Goal: Information Seeking & Learning: Check status

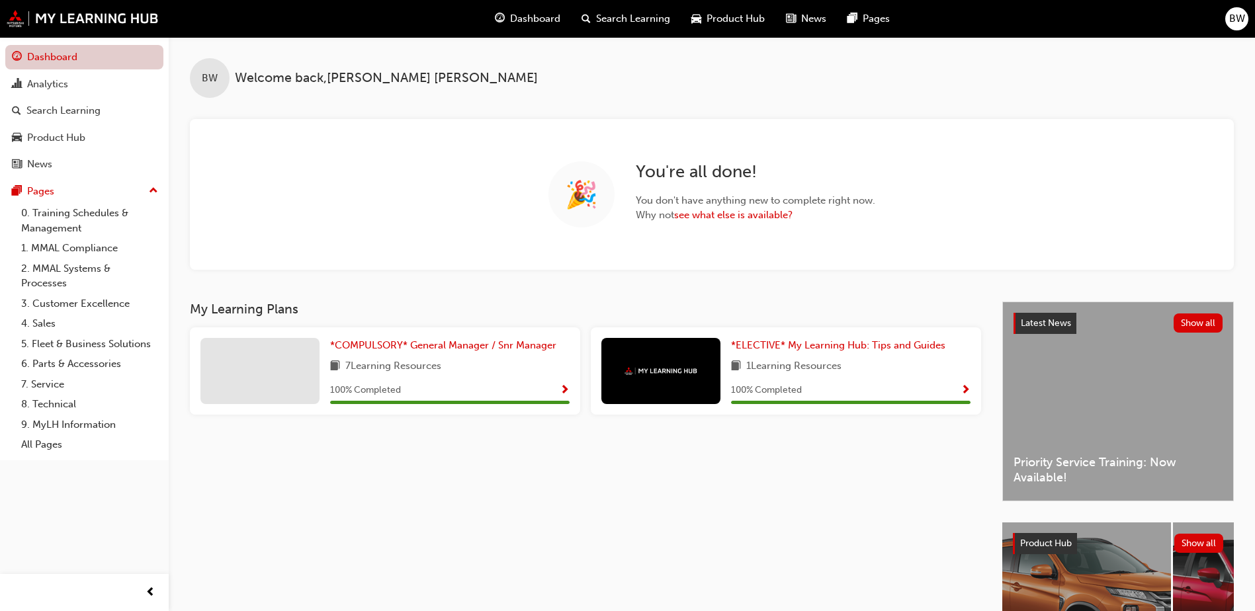
click at [53, 54] on link "Dashboard" at bounding box center [84, 57] width 158 height 24
click at [52, 85] on div "Analytics" at bounding box center [47, 84] width 41 height 15
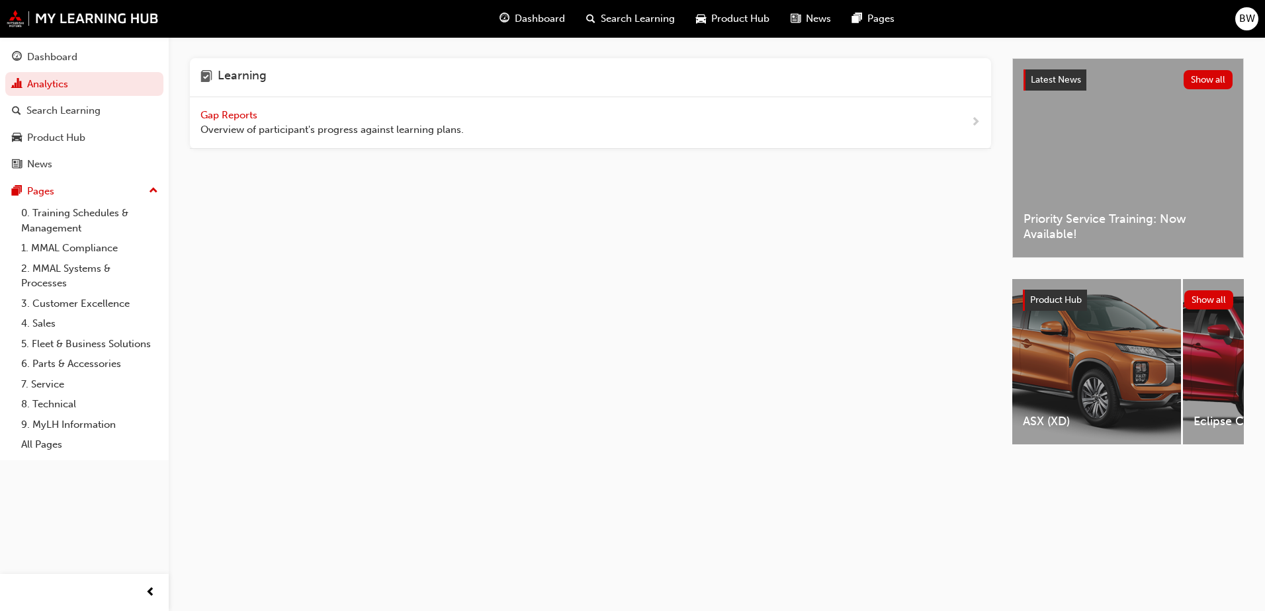
click at [216, 114] on span "Gap Reports" at bounding box center [230, 115] width 60 height 12
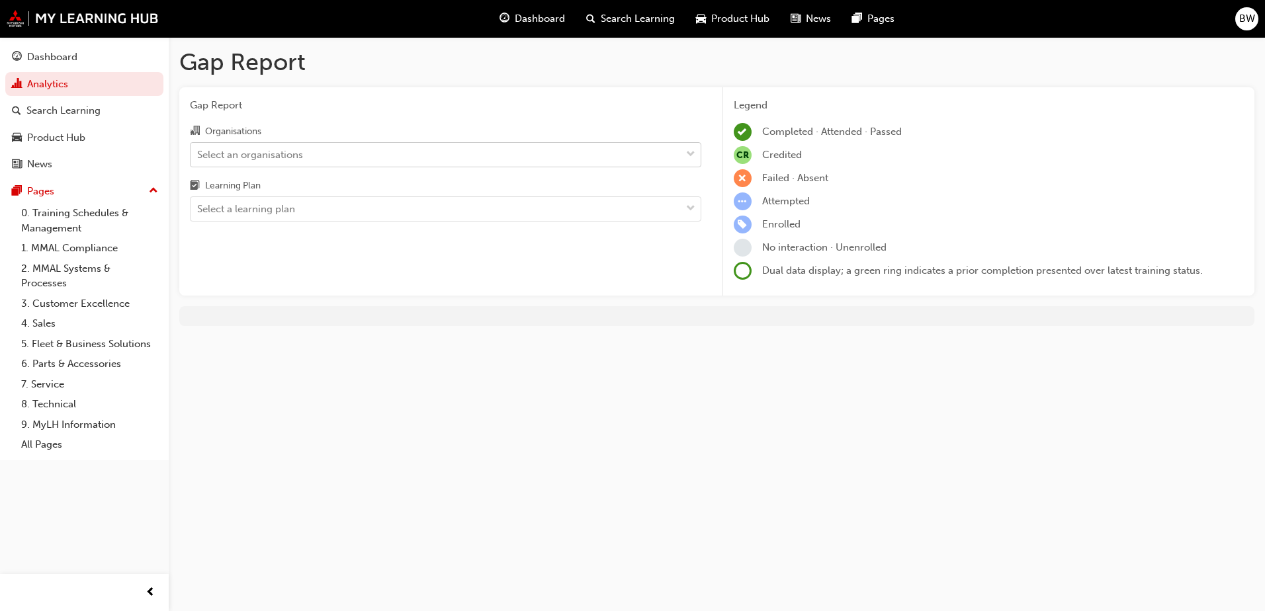
click at [387, 157] on div "Select an organisations" at bounding box center [436, 154] width 490 height 23
click at [198, 157] on input "Organisations Select an organisations" at bounding box center [197, 153] width 1 height 11
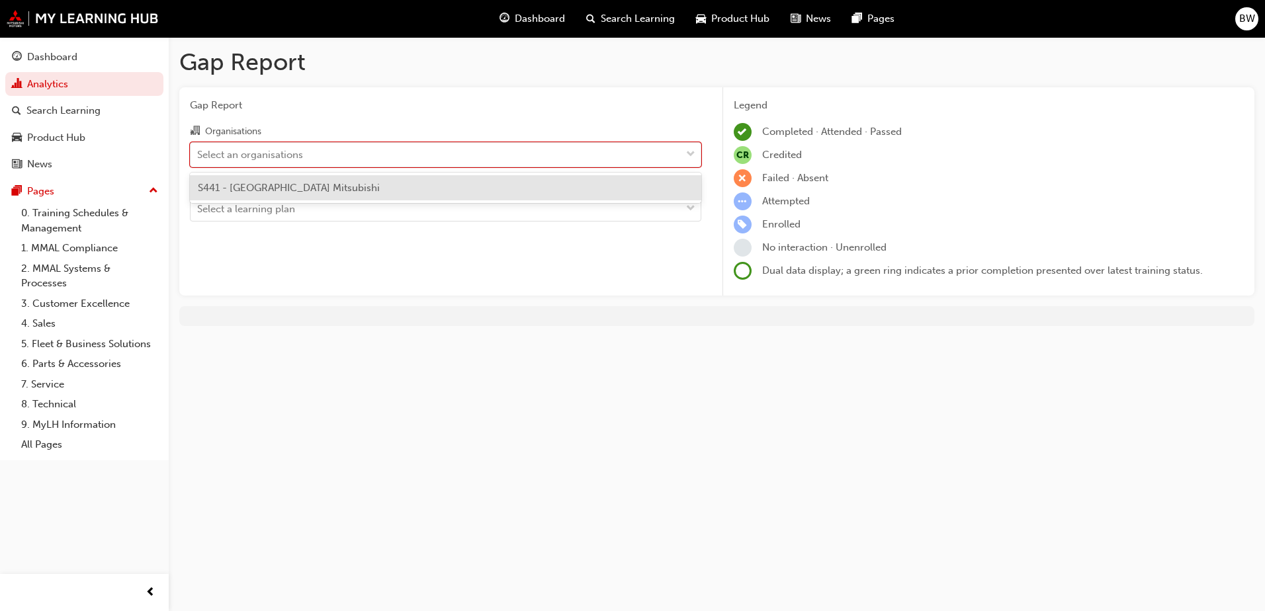
click at [384, 193] on div "S441 - [GEOGRAPHIC_DATA] Mitsubishi" at bounding box center [445, 188] width 511 height 26
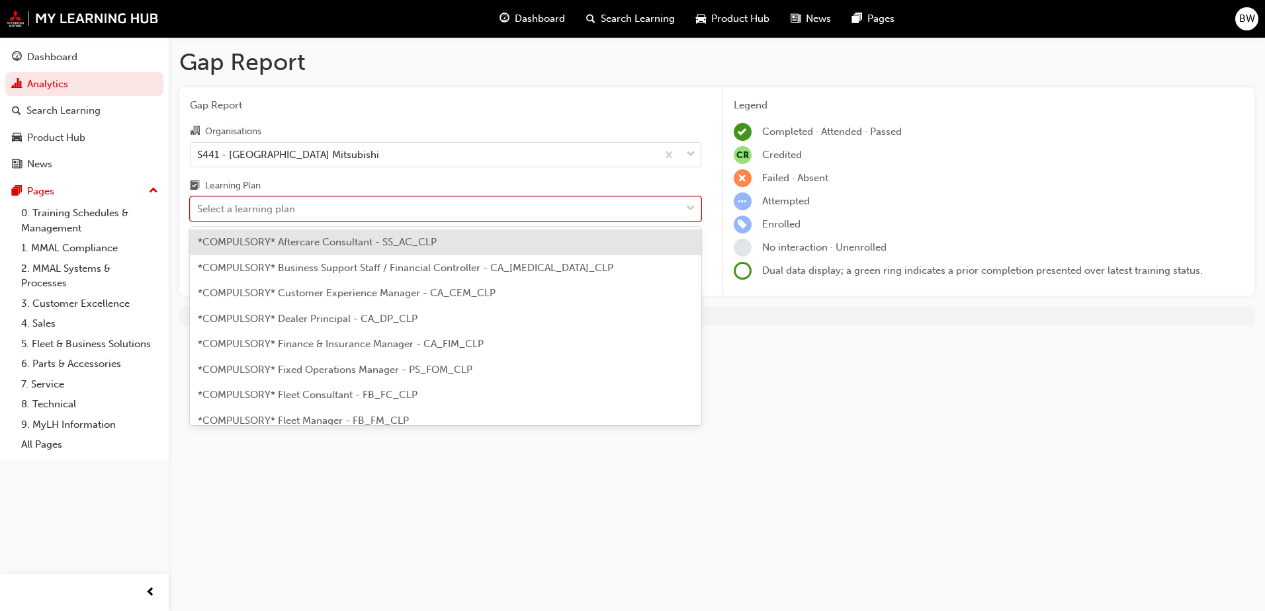
click at [372, 214] on div "Select a learning plan" at bounding box center [436, 209] width 490 height 23
click at [198, 214] on input "Learning Plan option *COMPULSORY* Aftercare Consultant - SS_AC_CLP focused, 1 o…" at bounding box center [197, 208] width 1 height 11
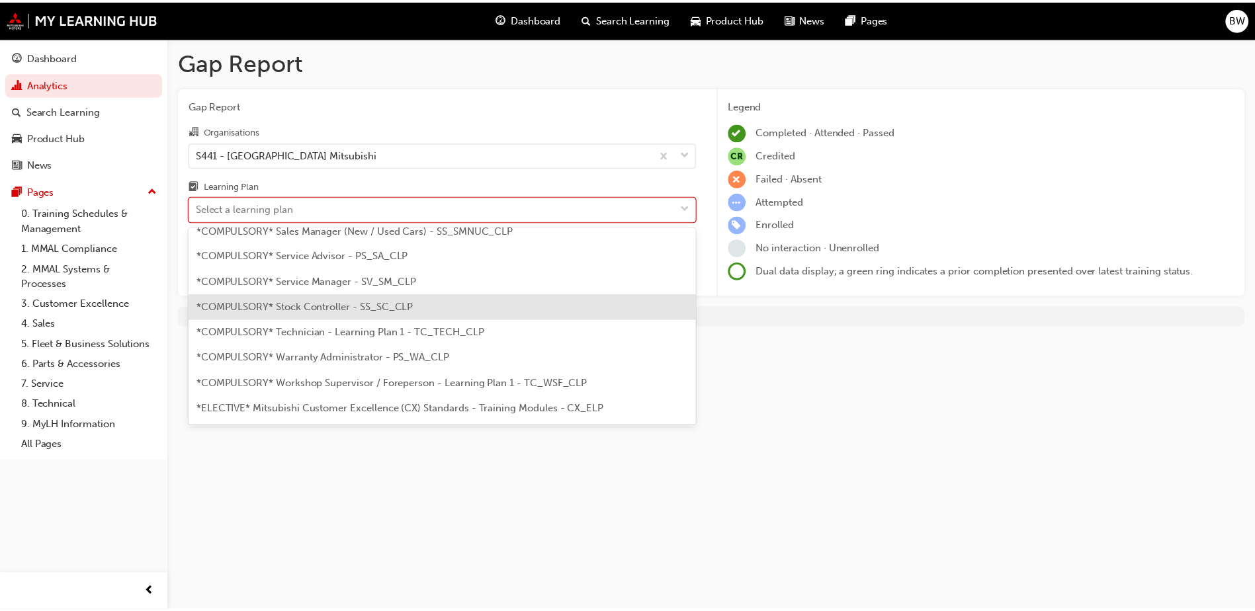
scroll to position [463, 0]
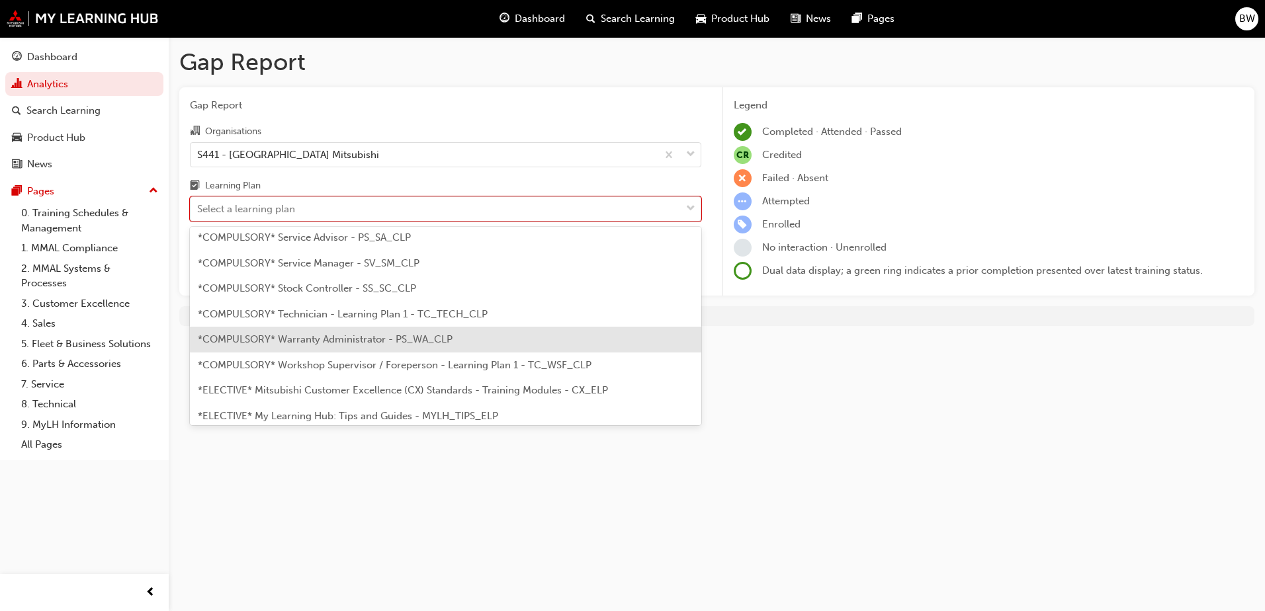
click at [357, 337] on span "*COMPULSORY* Warranty Administrator - PS_WA_CLP" at bounding box center [325, 339] width 255 height 12
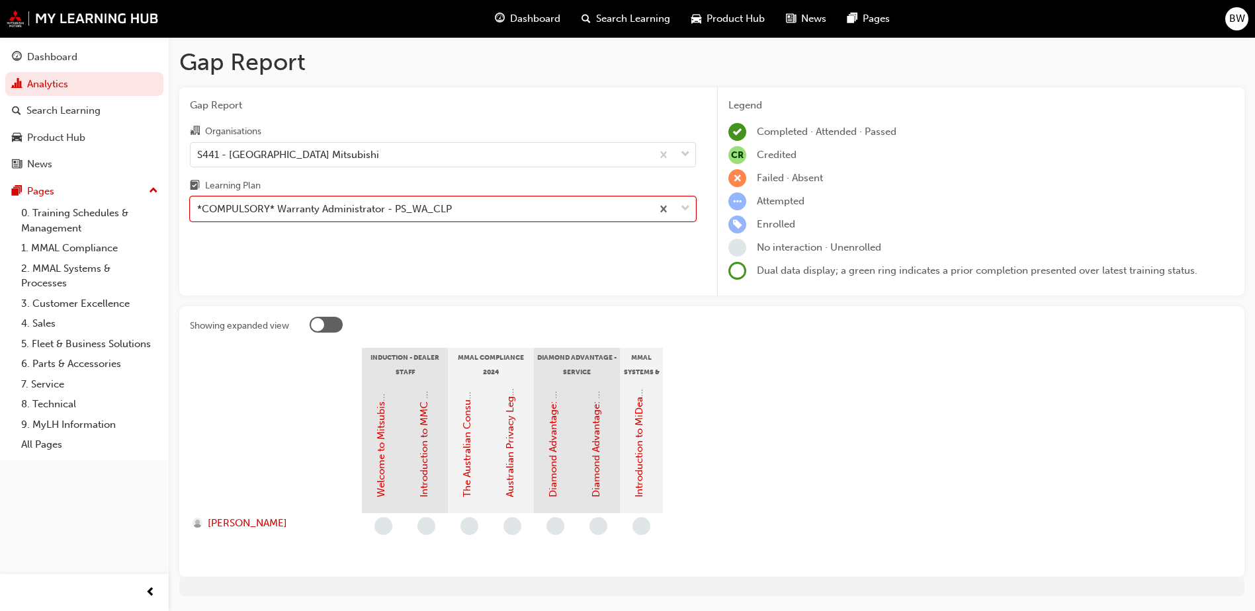
click at [338, 326] on div at bounding box center [326, 325] width 33 height 16
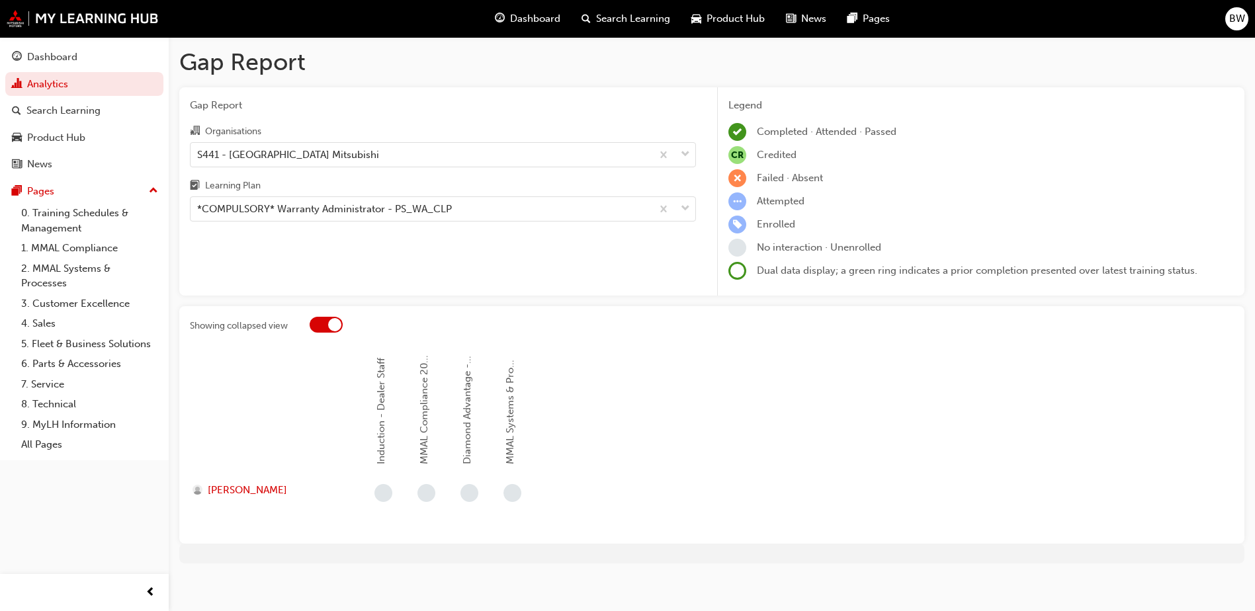
click at [338, 326] on div at bounding box center [334, 324] width 13 height 13
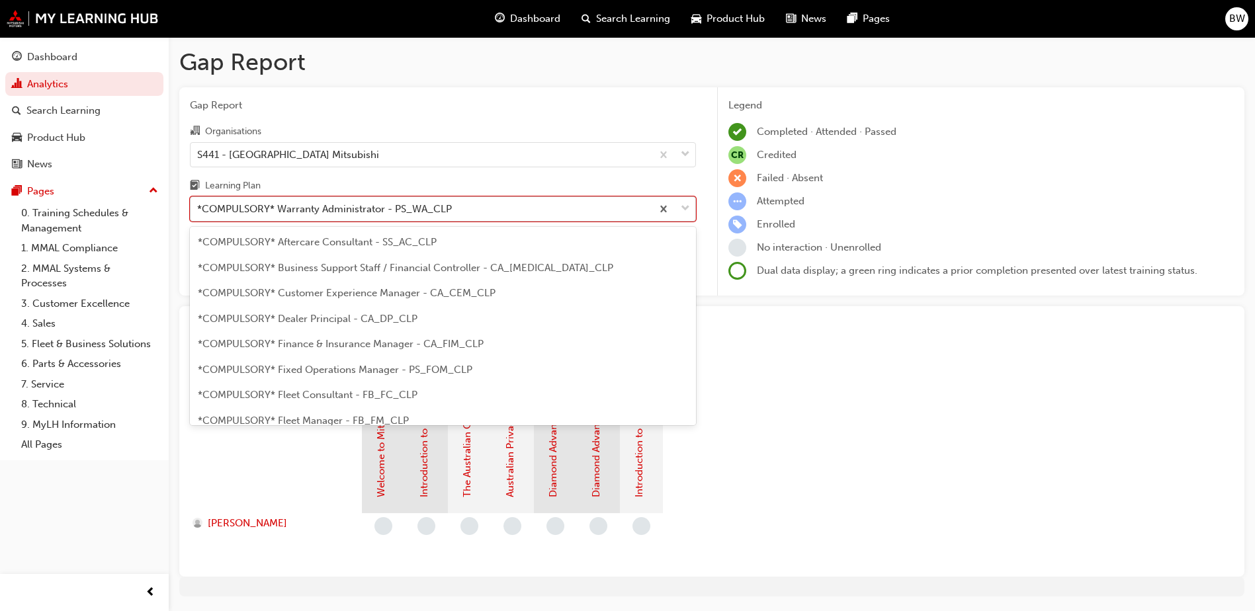
click at [312, 202] on div "*COMPULSORY* Warranty Administrator - PS_WA_CLP" at bounding box center [324, 209] width 255 height 15
click at [198, 203] on input "Learning Plan option *COMPULSORY* Warranty Administrator - PS_WA_CLP, selected.…" at bounding box center [197, 208] width 1 height 11
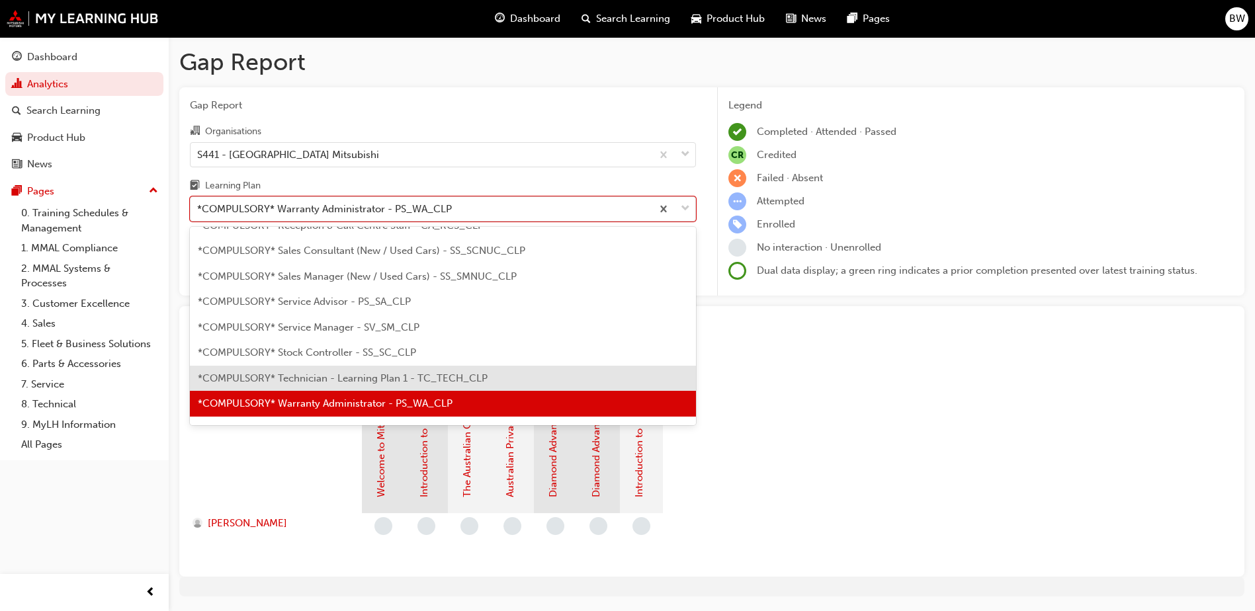
click at [328, 373] on span "*COMPULSORY* Technician - Learning Plan 1 - TC_TECH_CLP" at bounding box center [343, 378] width 290 height 12
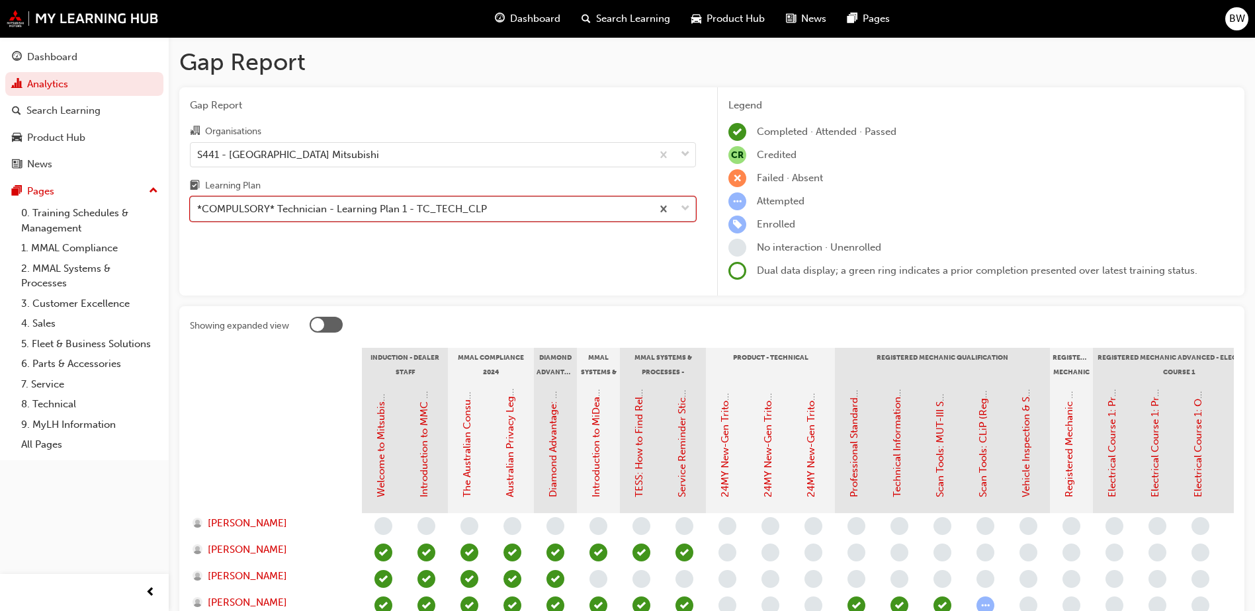
click at [349, 212] on div "*COMPULSORY* Technician - Learning Plan 1 - TC_TECH_CLP" at bounding box center [342, 209] width 290 height 15
click at [198, 212] on input "Learning Plan option *COMPULSORY* Technician - Learning Plan 1 - TC_TECH_CLP, s…" at bounding box center [197, 208] width 1 height 11
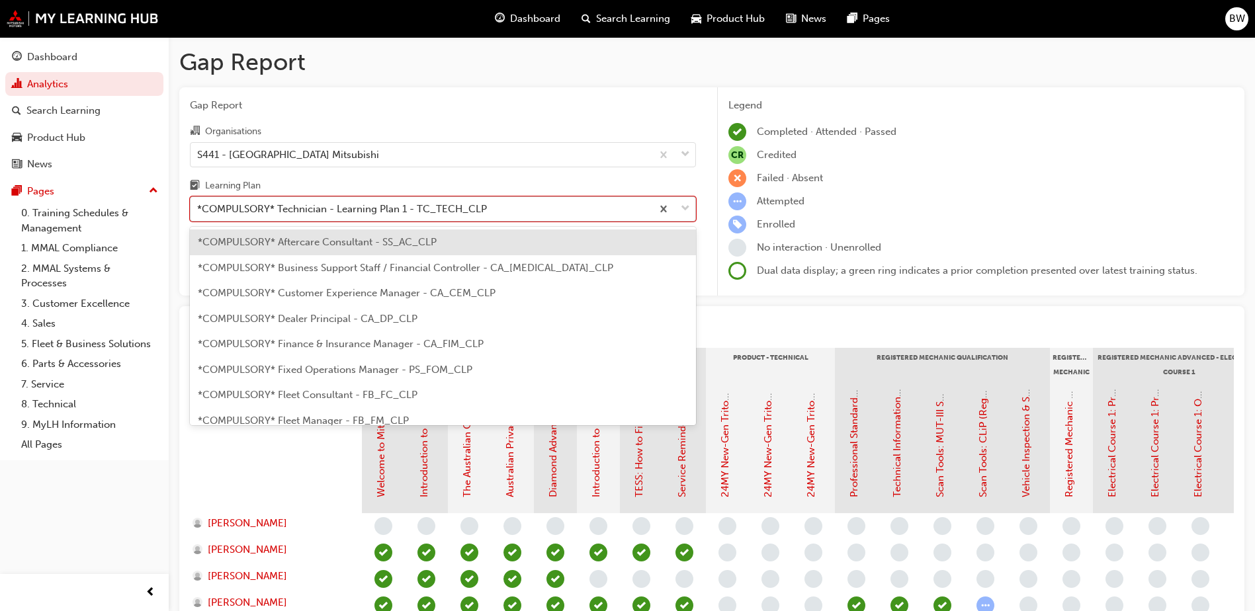
scroll to position [374, 0]
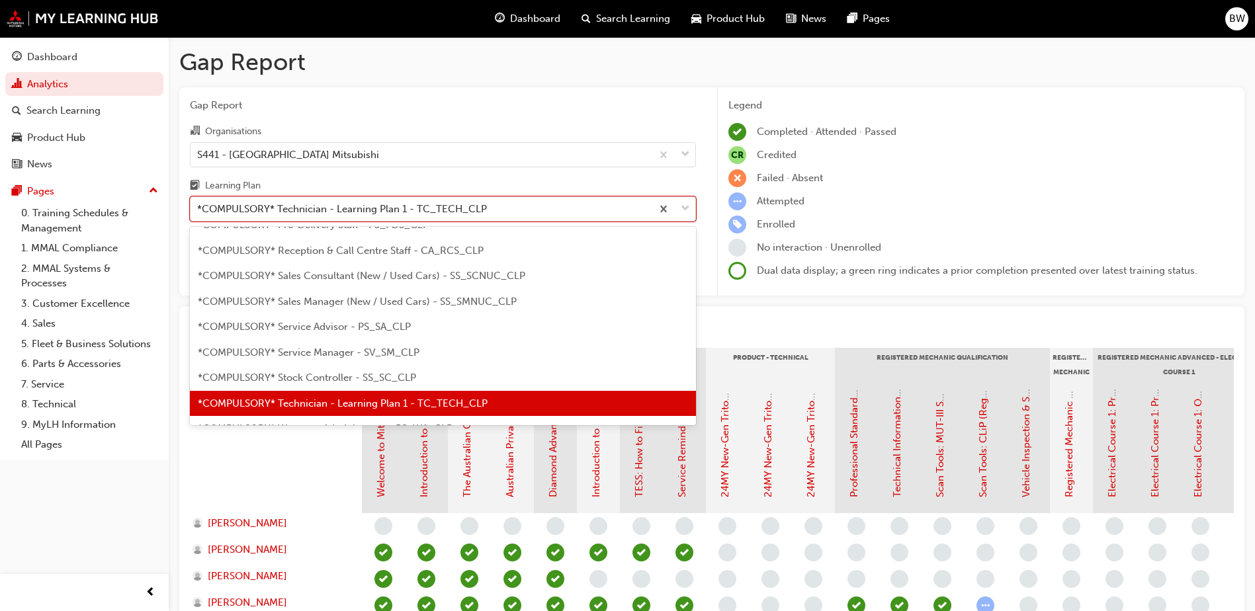
click at [346, 374] on span "*COMPULSORY* Stock Controller - SS_SC_CLP" at bounding box center [307, 378] width 218 height 12
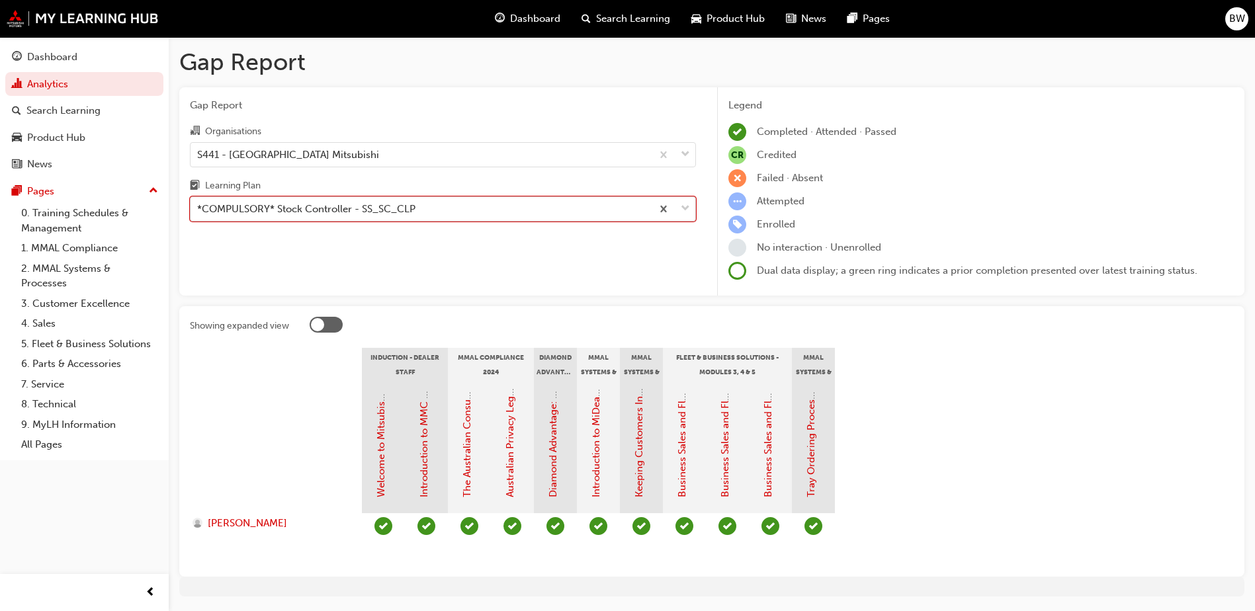
click at [366, 204] on div "*COMPULSORY* Stock Controller - SS_SC_CLP" at bounding box center [306, 209] width 218 height 15
click at [198, 204] on input "Learning Plan option *COMPULSORY* Stock Controller - SS_SC_CLP, selected. 0 res…" at bounding box center [197, 208] width 1 height 11
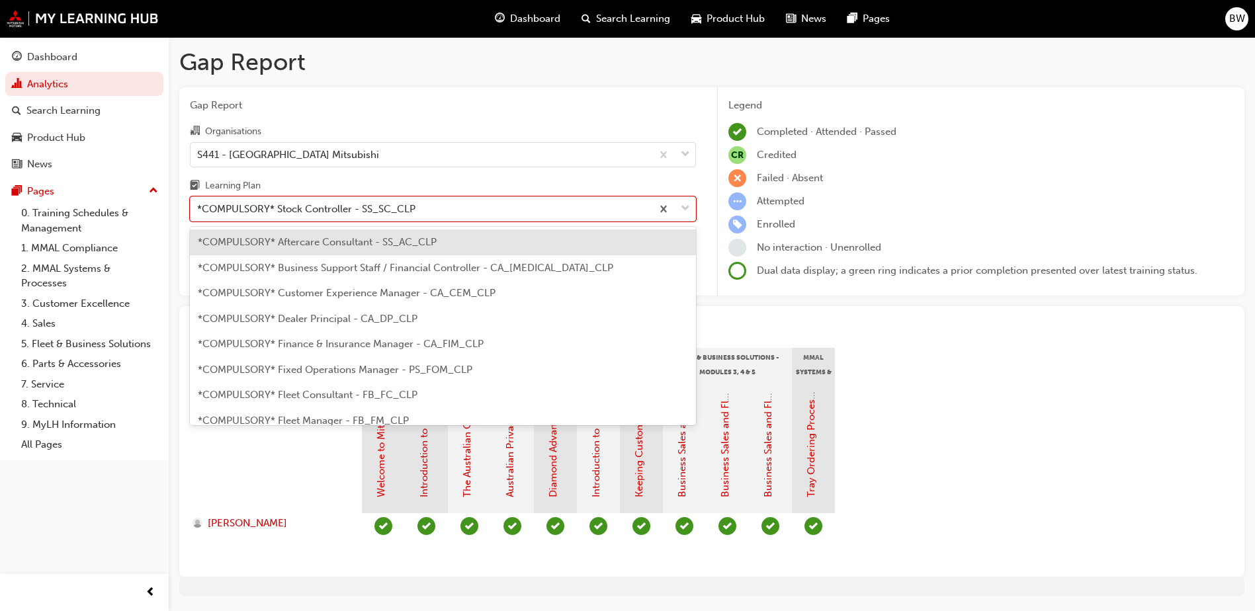
scroll to position [348, 0]
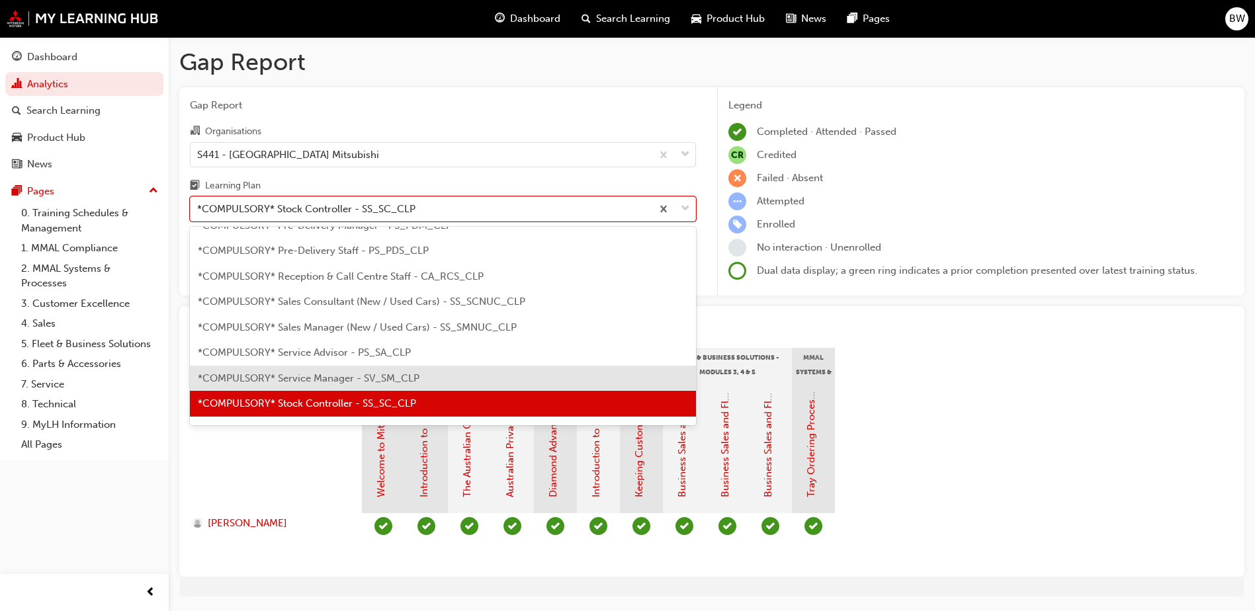
click at [347, 375] on span "*COMPULSORY* Service Manager - SV_SM_CLP" at bounding box center [309, 378] width 222 height 12
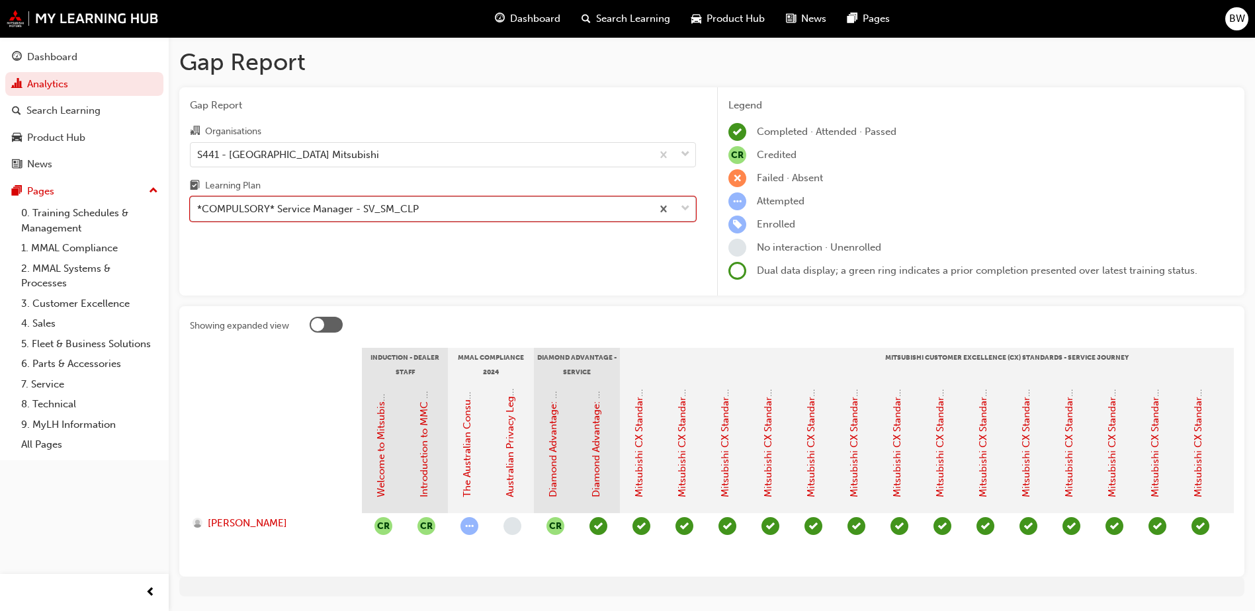
click at [372, 217] on div "*COMPULSORY* Service Manager - SV_SM_CLP" at bounding box center [421, 209] width 461 height 23
click at [198, 214] on input "Learning Plan option *COMPULSORY* Service Manager - SV_SM_CLP, selected. 0 resu…" at bounding box center [197, 208] width 1 height 11
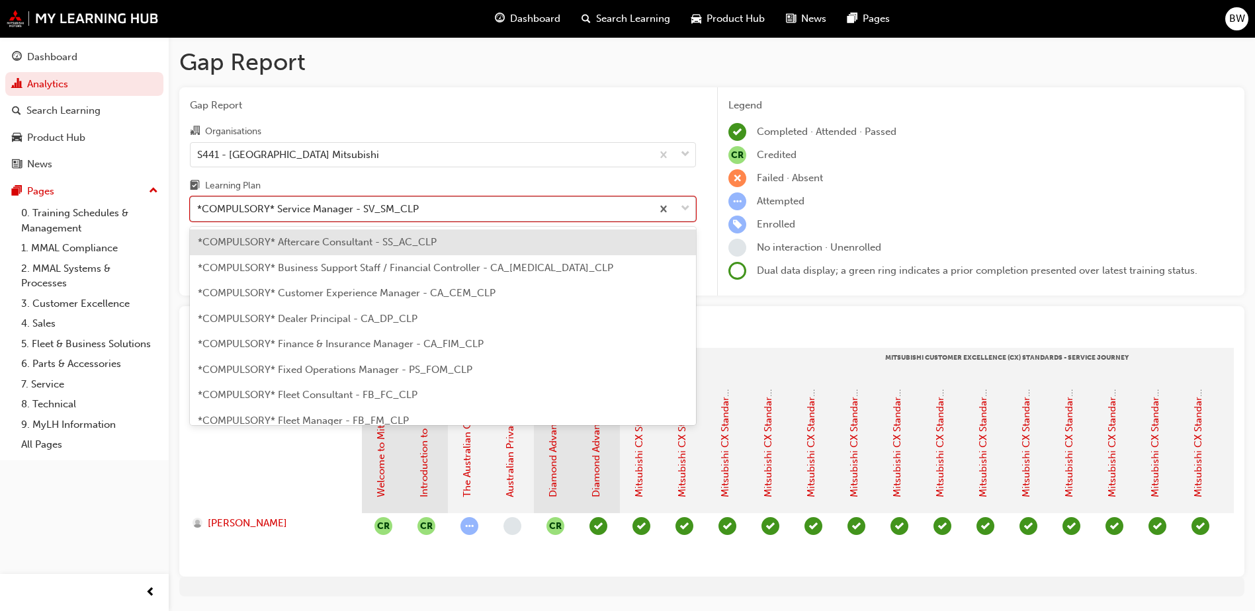
scroll to position [323, 0]
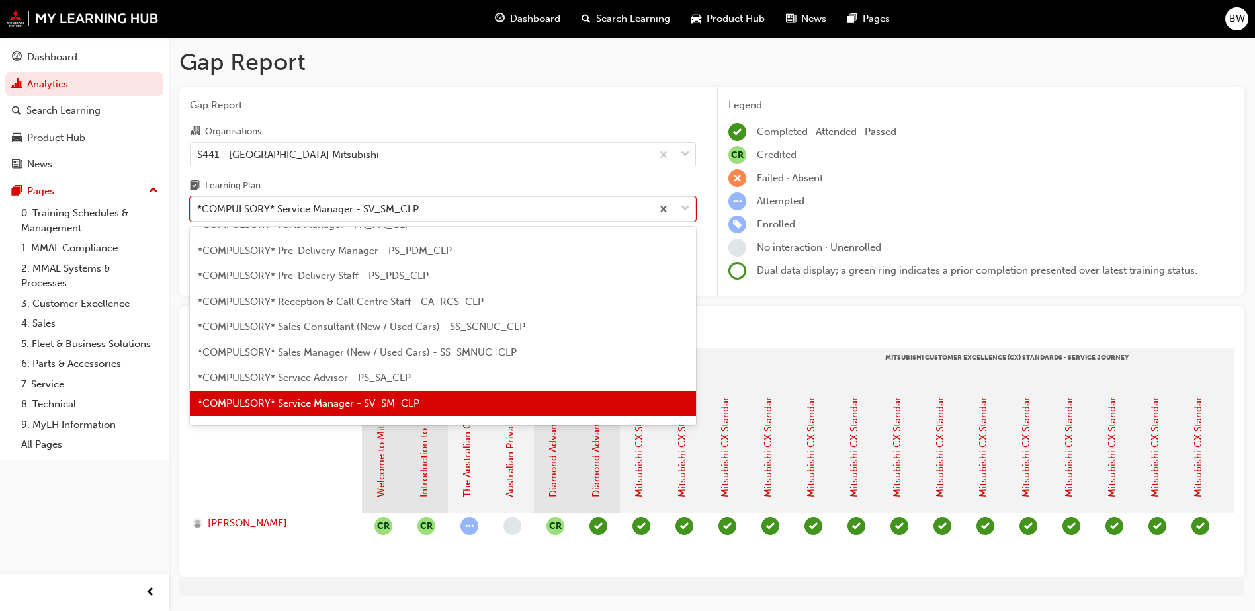
click at [361, 376] on span "*COMPULSORY* Service Advisor - PS_SA_CLP" at bounding box center [304, 378] width 213 height 12
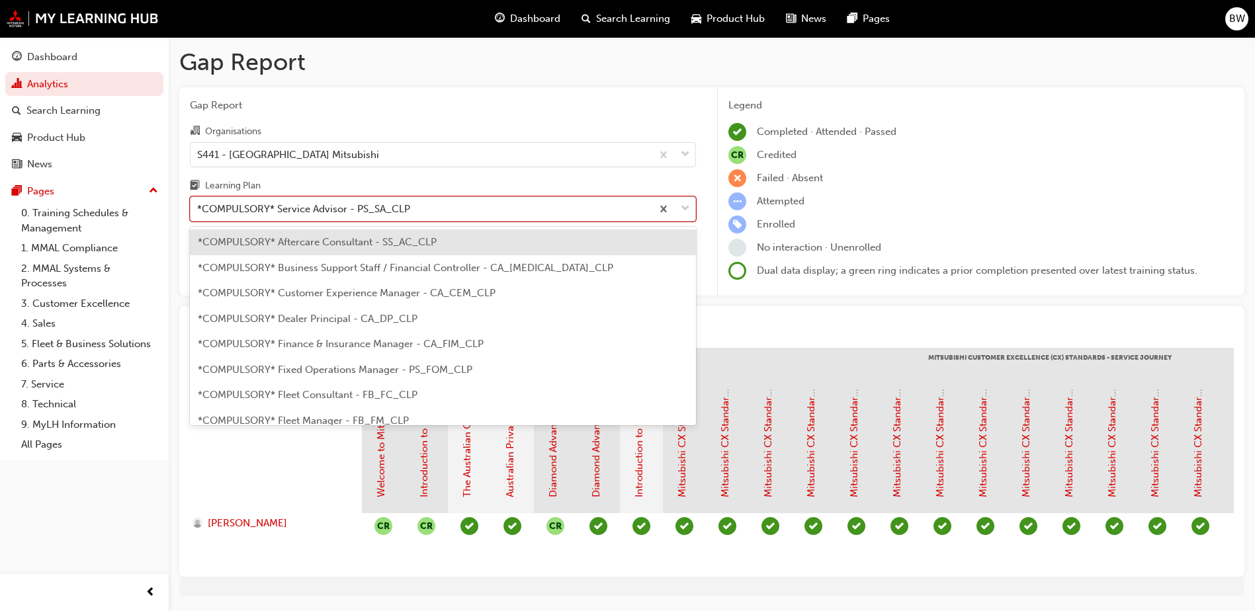
click at [336, 210] on div "*COMPULSORY* Service Advisor - PS_SA_CLP" at bounding box center [303, 209] width 213 height 15
click at [198, 210] on input "Learning Plan option *COMPULSORY* Service Advisor - PS_SA_CLP, selected. option…" at bounding box center [197, 208] width 1 height 11
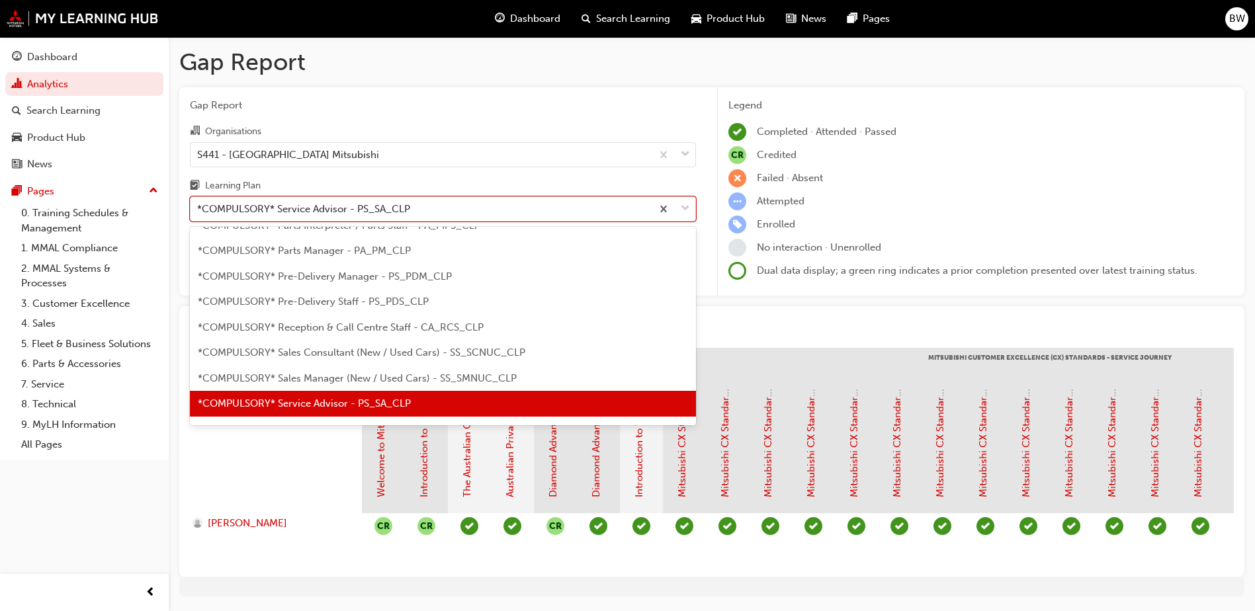
click at [332, 377] on span "*COMPULSORY* Sales Manager (New / Used Cars) - SS_SMNUC_CLP" at bounding box center [357, 378] width 319 height 12
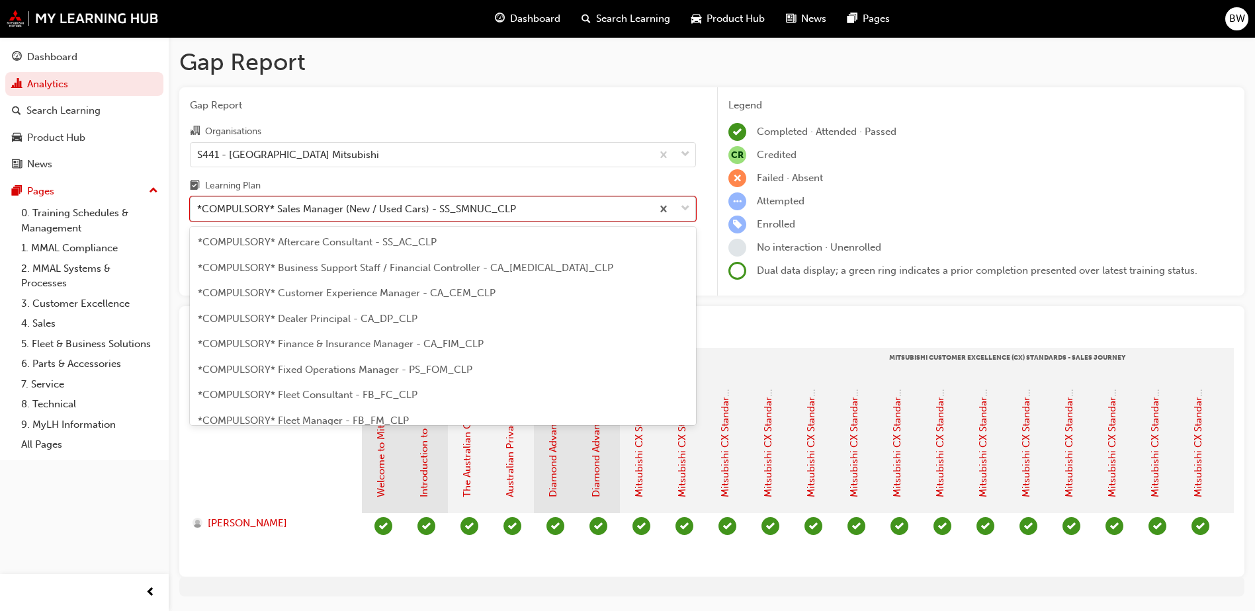
click at [369, 212] on div "*COMPULSORY* Sales Manager (New / Used Cars) - SS_SMNUC_CLP" at bounding box center [356, 209] width 319 height 15
click at [198, 212] on input "Learning Plan option *COMPULSORY* Sales Manager (New / Used Cars) - SS_SMNUC_CL…" at bounding box center [197, 208] width 1 height 11
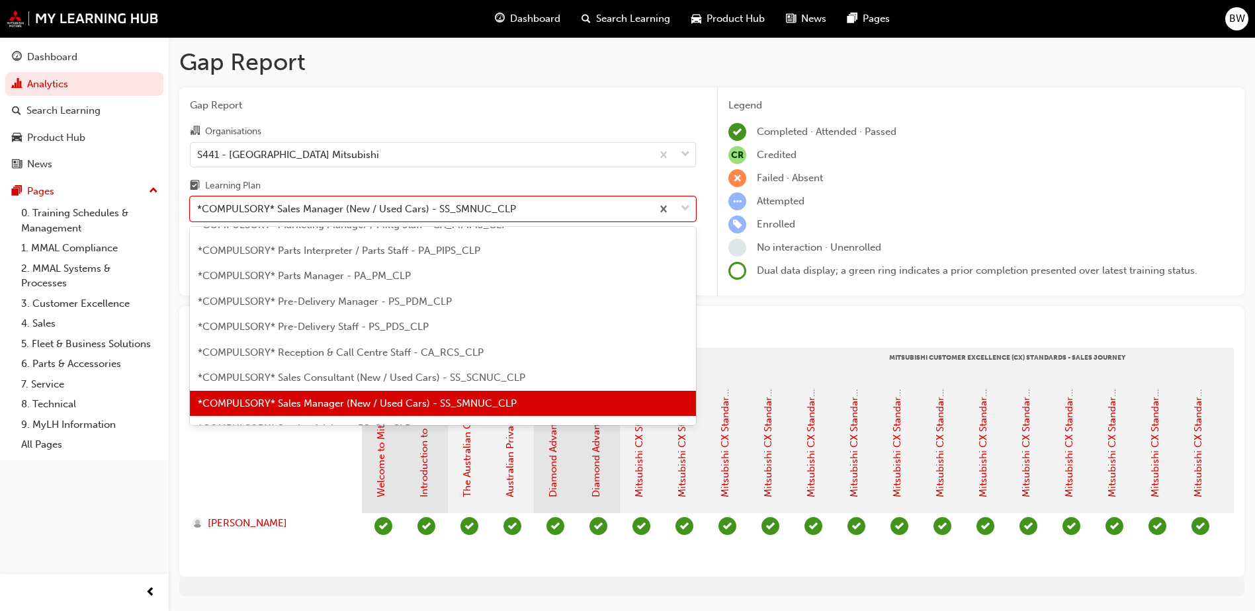
click at [334, 378] on span "*COMPULSORY* Sales Consultant (New / Used Cars) - SS_SCNUC_CLP" at bounding box center [361, 378] width 327 height 12
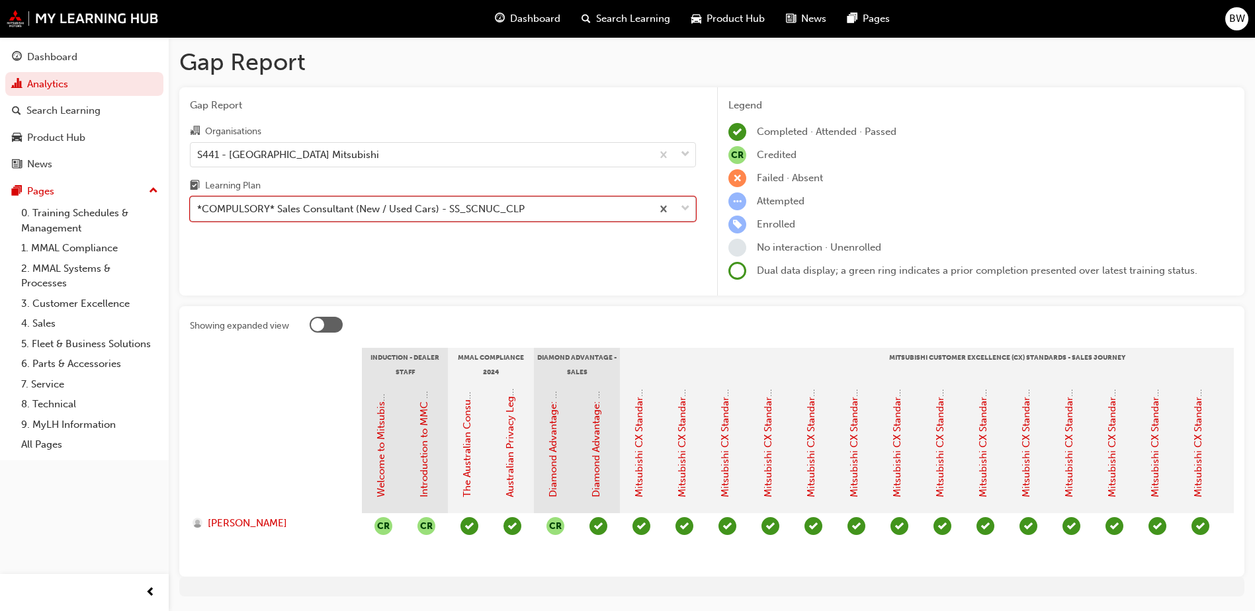
click at [366, 212] on div "*COMPULSORY* Sales Consultant (New / Used Cars) - SS_SCNUC_CLP" at bounding box center [360, 209] width 327 height 15
click at [198, 212] on input "Learning Plan option *COMPULSORY* Sales Consultant (New / Used Cars) - SS_SCNUC…" at bounding box center [197, 208] width 1 height 11
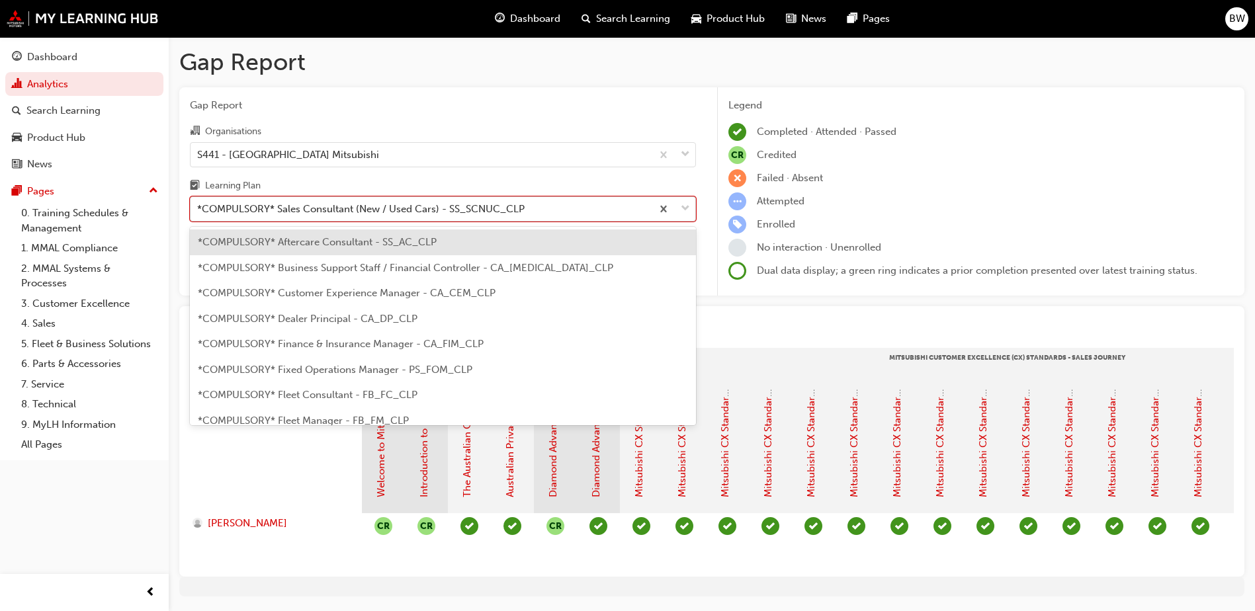
scroll to position [246, 0]
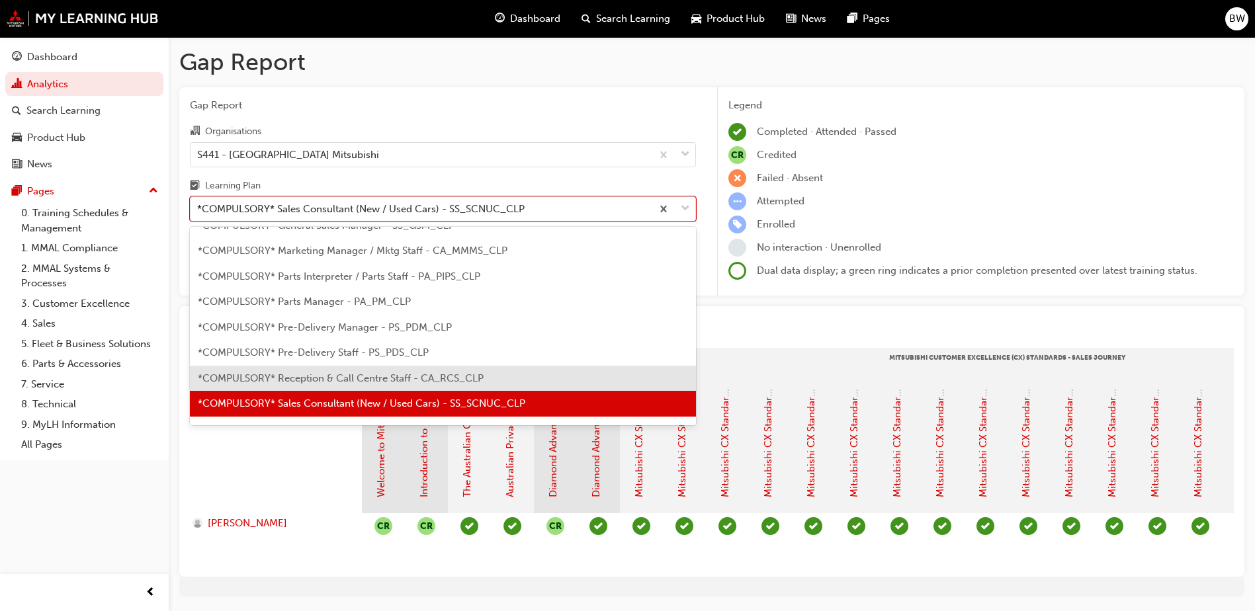
click at [345, 379] on span "*COMPULSORY* Reception & Call Centre Staff - CA_RCS_CLP" at bounding box center [341, 378] width 286 height 12
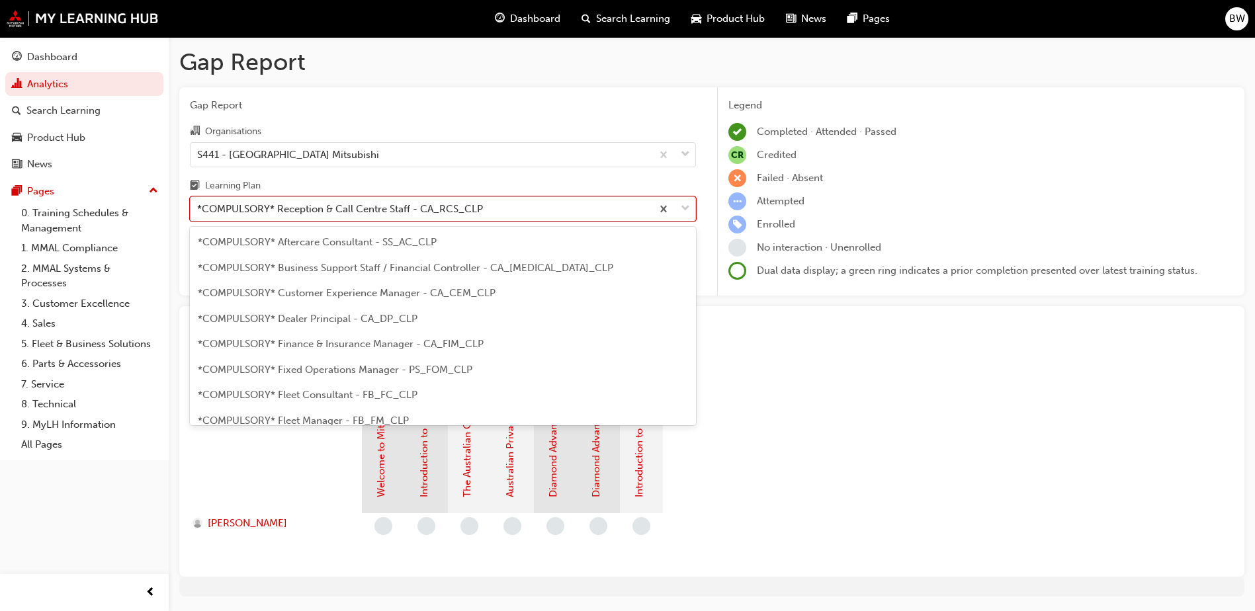
click at [339, 212] on div "*COMPULSORY* Reception & Call Centre Staff - CA_RCS_CLP" at bounding box center [340, 209] width 286 height 15
click at [198, 212] on input "Learning Plan option *COMPULSORY* Reception & Call Centre Staff - CA_RCS_CLP, s…" at bounding box center [197, 208] width 1 height 11
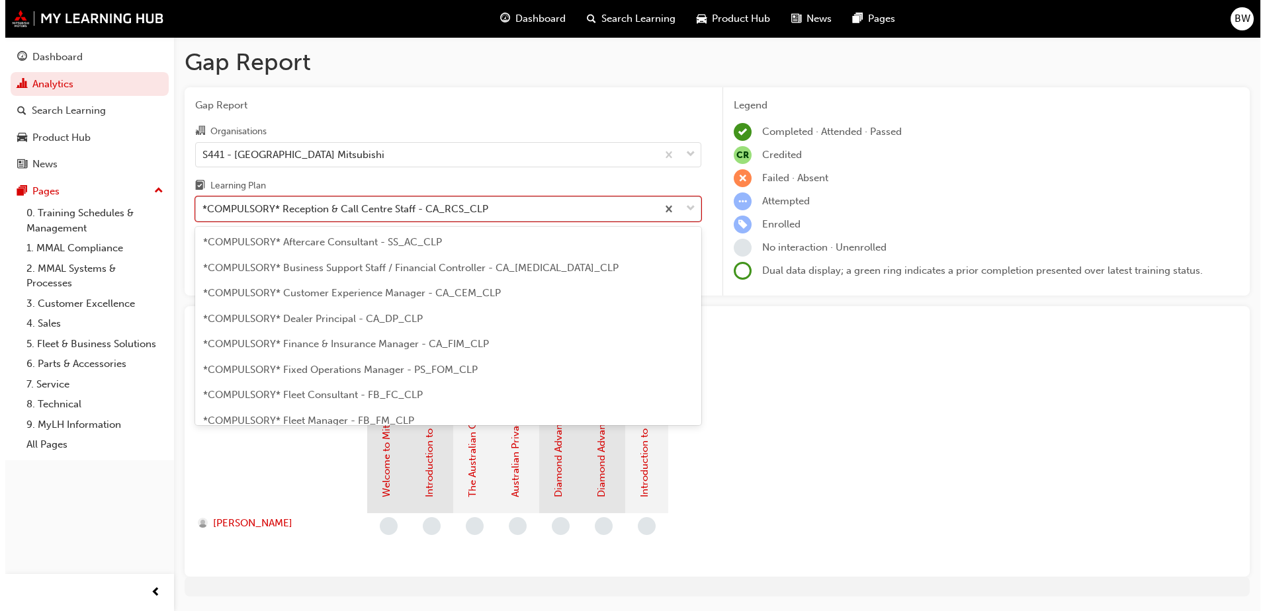
scroll to position [221, 0]
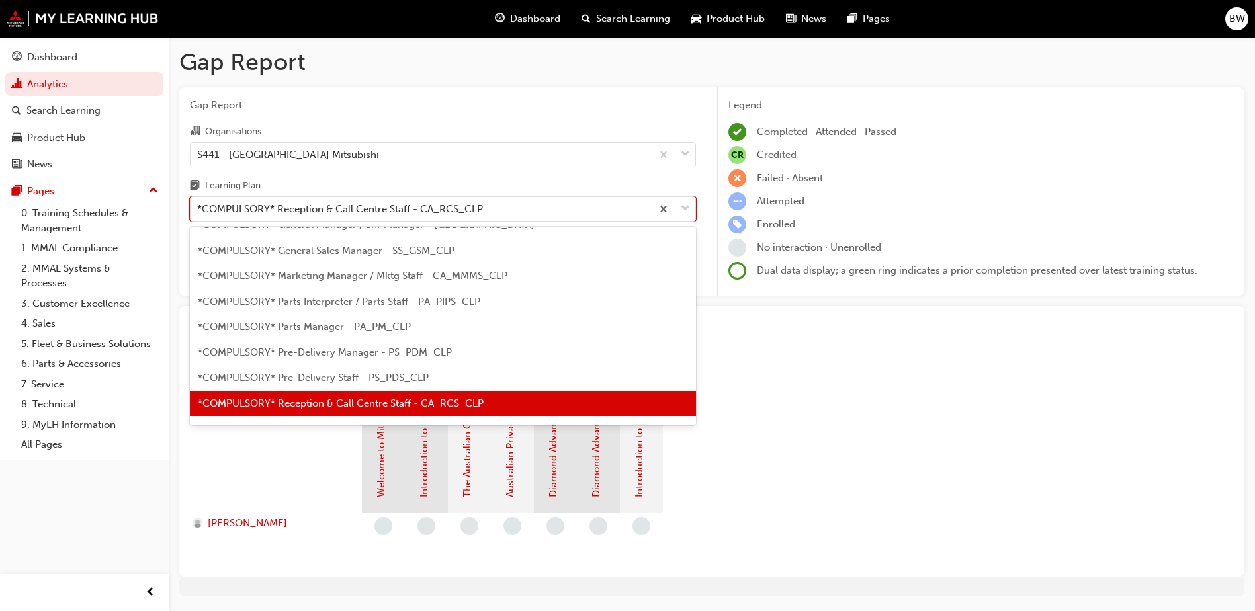
click at [337, 375] on span "*COMPULSORY* Pre-Delivery Staff - PS_PDS_CLP" at bounding box center [313, 378] width 231 height 12
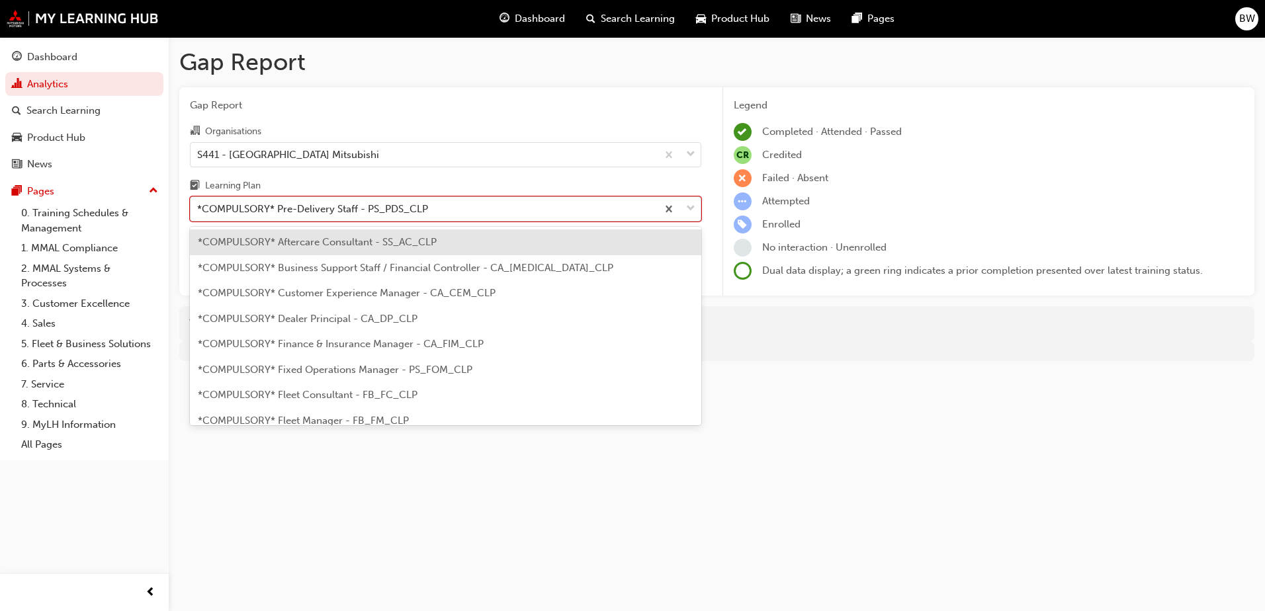
click at [345, 212] on div "*COMPULSORY* Pre-Delivery Staff - PS_PDS_CLP" at bounding box center [312, 209] width 231 height 15
click at [198, 212] on input "Learning Plan option *COMPULSORY* Pre-Delivery Staff - PS_PDS_CLP, selected. op…" at bounding box center [197, 208] width 1 height 11
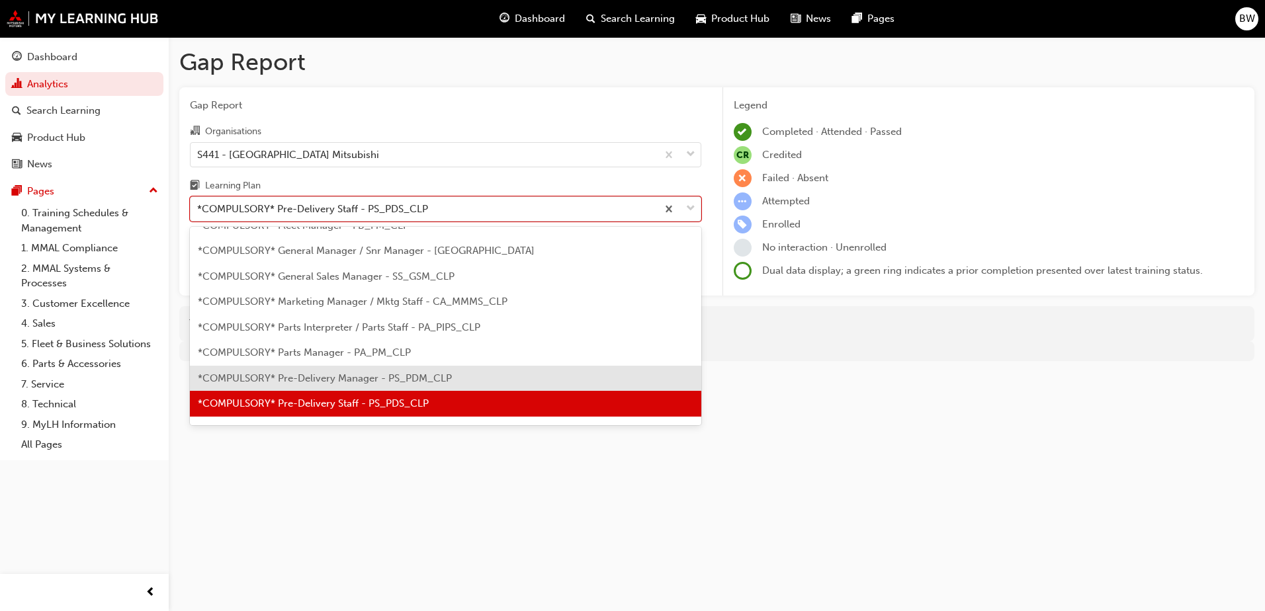
click at [344, 376] on span "*COMPULSORY* Pre-Delivery Manager - PS_PDM_CLP" at bounding box center [325, 378] width 254 height 12
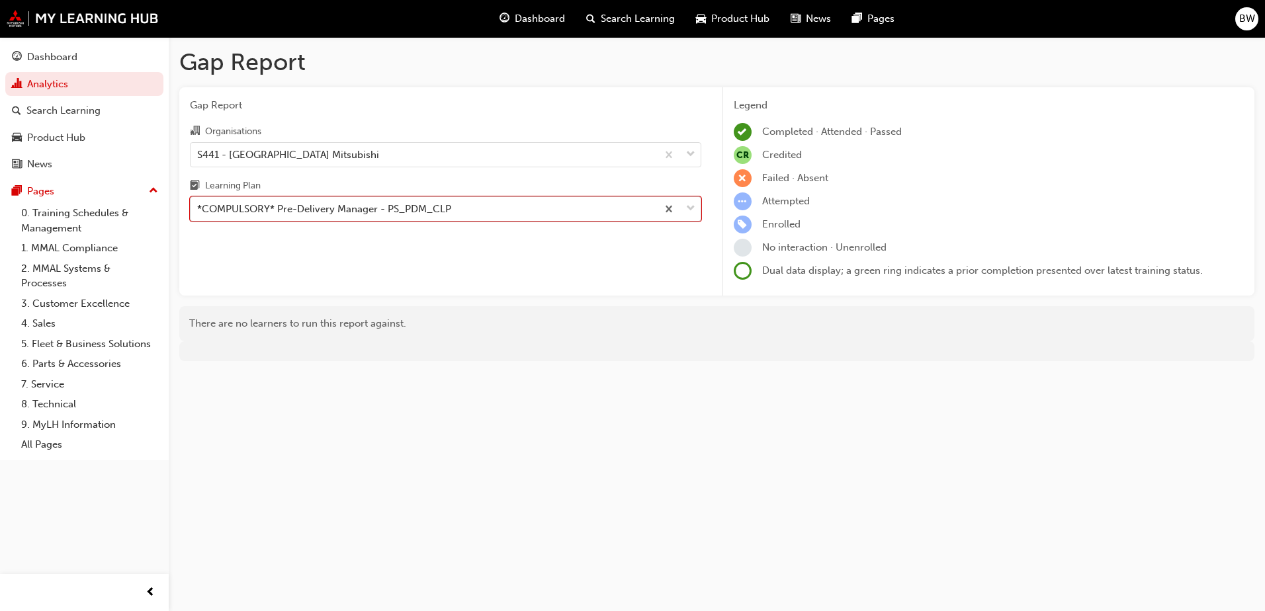
click at [367, 204] on div "*COMPULSORY* Pre-Delivery Manager - PS_PDM_CLP" at bounding box center [324, 209] width 254 height 15
click at [198, 204] on input "Learning Plan option *COMPULSORY* Pre-Delivery Manager - PS_PDM_CLP, selected. …" at bounding box center [197, 208] width 1 height 11
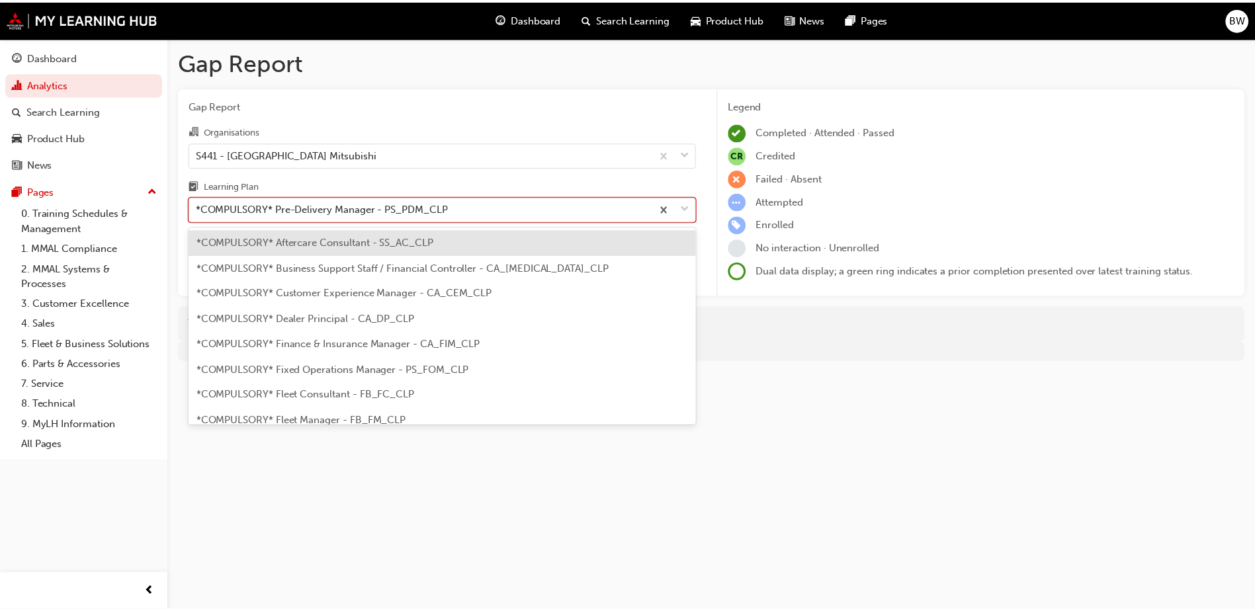
scroll to position [170, 0]
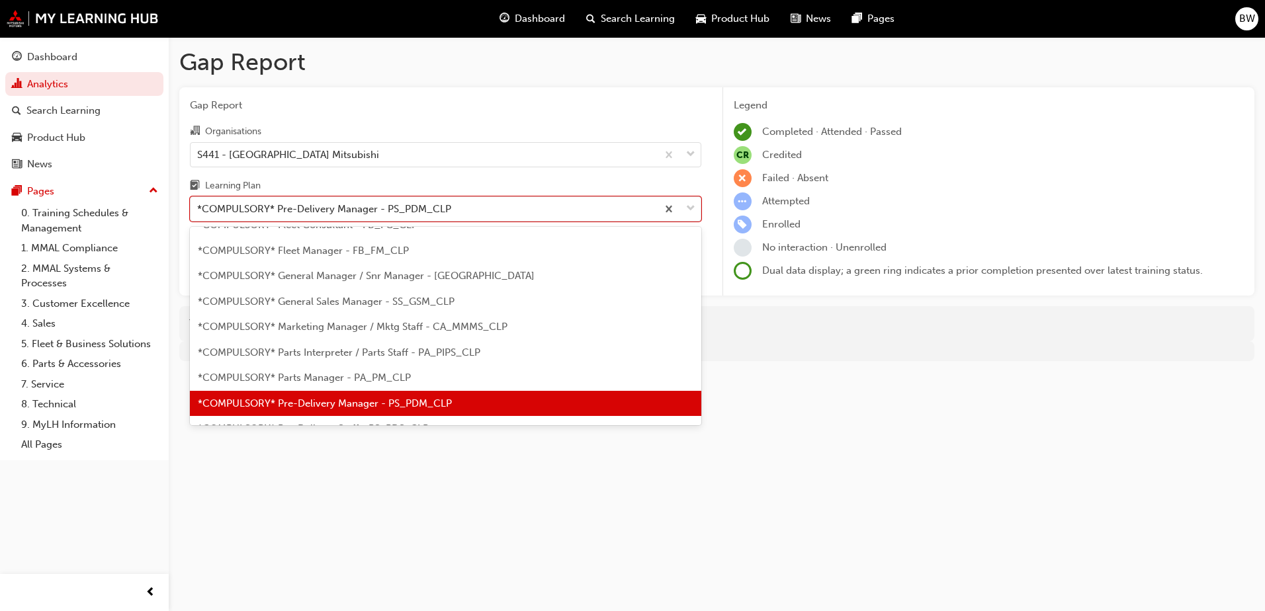
click at [349, 377] on span "*COMPULSORY* Parts Manager - PA_PM_CLP" at bounding box center [304, 378] width 213 height 12
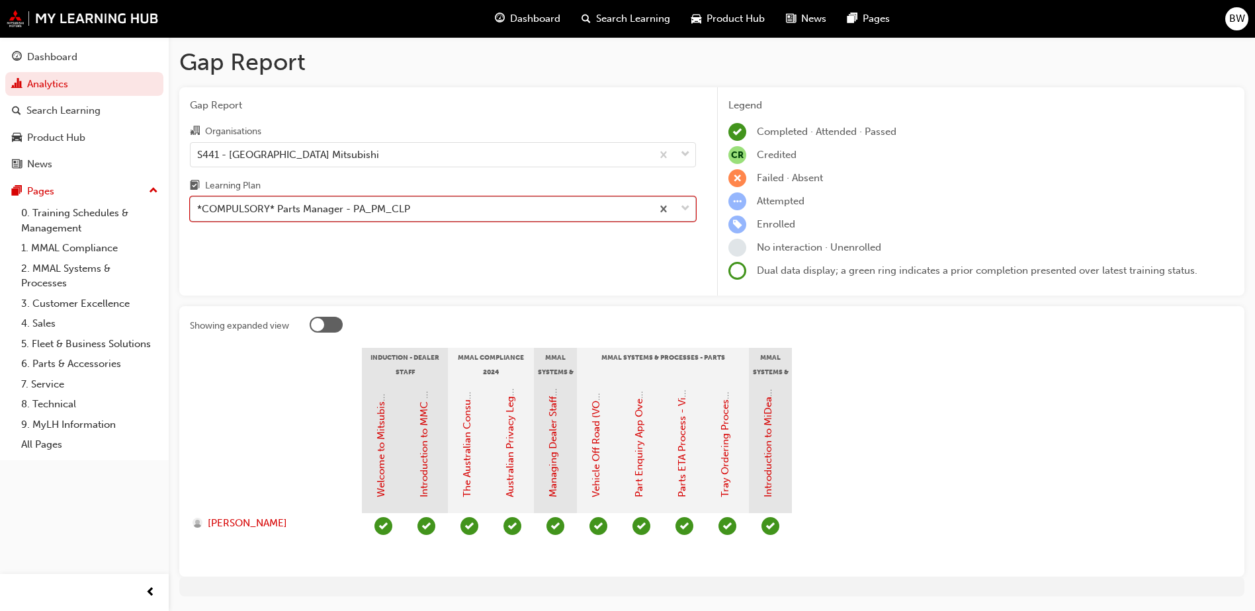
click at [350, 214] on div "*COMPULSORY* Parts Manager - PA_PM_CLP" at bounding box center [303, 209] width 213 height 15
click at [198, 214] on input "Learning Plan option *COMPULSORY* Parts Manager - PA_PM_CLP, selected. 0 result…" at bounding box center [197, 208] width 1 height 11
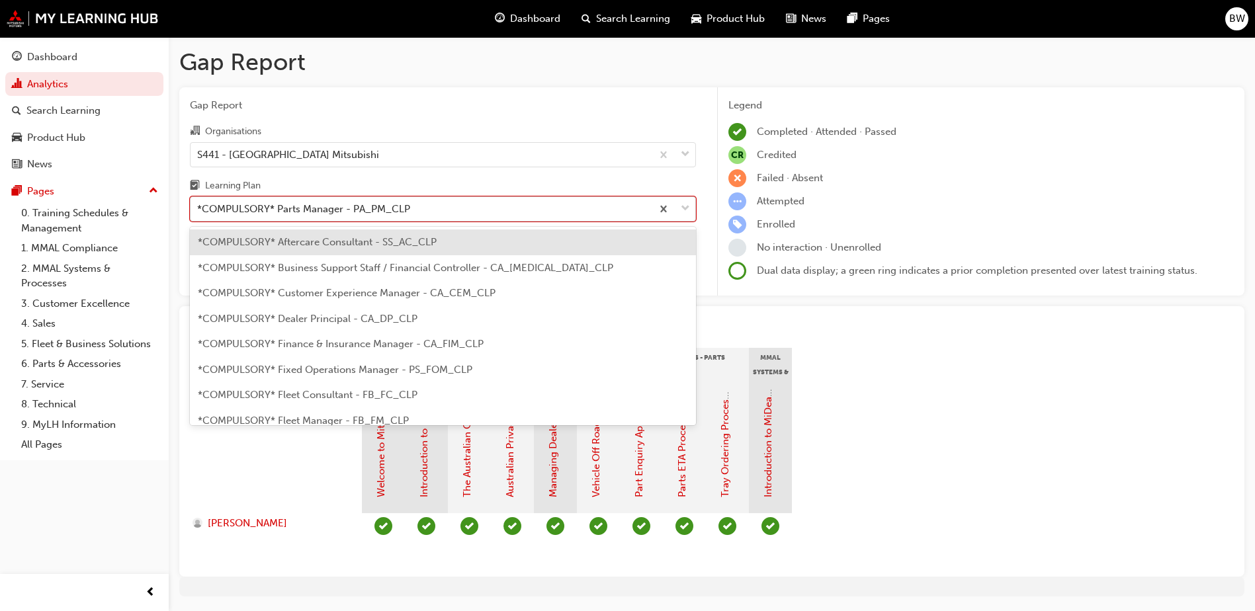
scroll to position [144, 0]
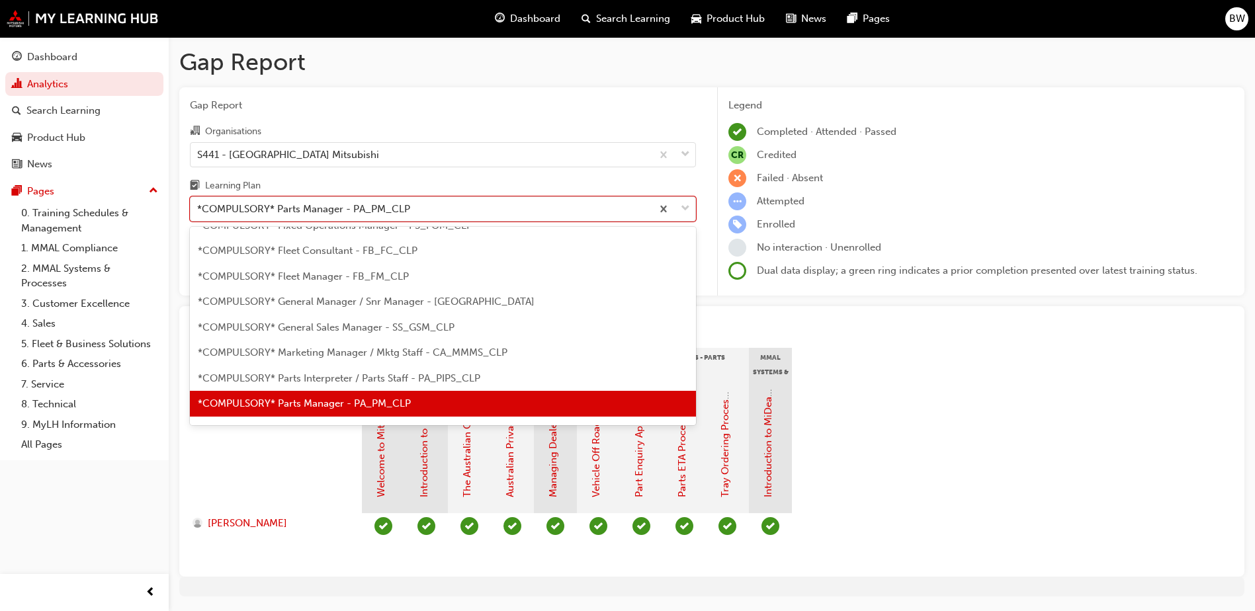
click at [331, 374] on span "*COMPULSORY* Parts Interpreter / Parts Staff - PA_PIPS_CLP" at bounding box center [339, 378] width 282 height 12
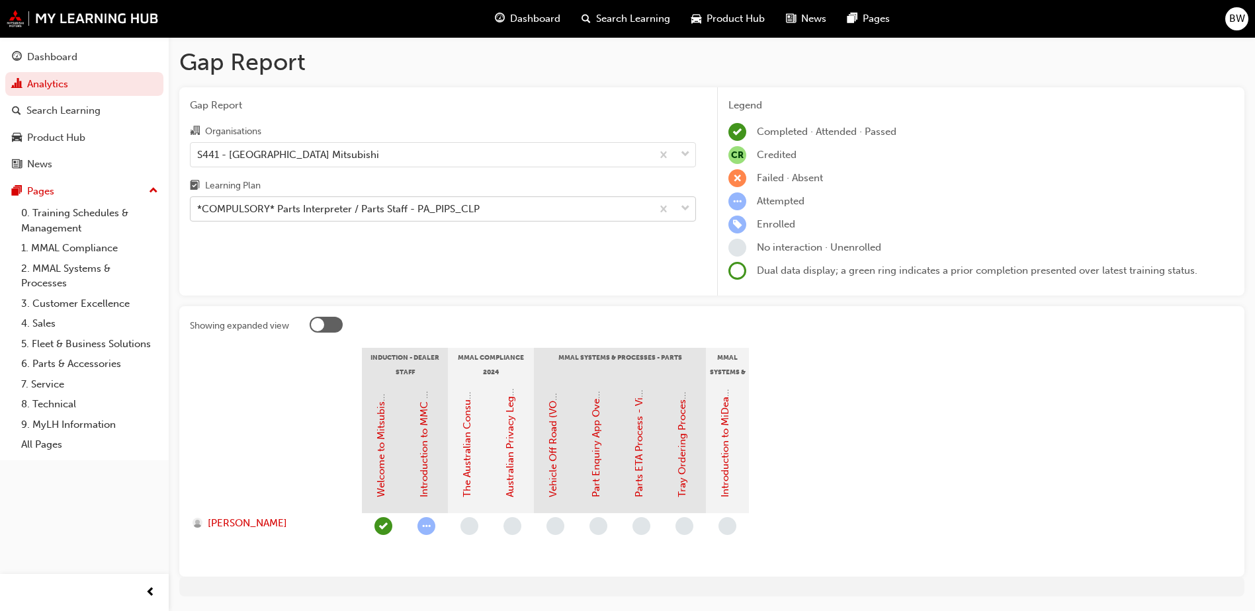
click at [390, 210] on div "*COMPULSORY* Parts Interpreter / Parts Staff - PA_PIPS_CLP" at bounding box center [338, 209] width 282 height 15
click at [198, 210] on input "Learning Plan *COMPULSORY* Parts Interpreter / Parts Staff - PA_PIPS_CLP" at bounding box center [197, 208] width 1 height 11
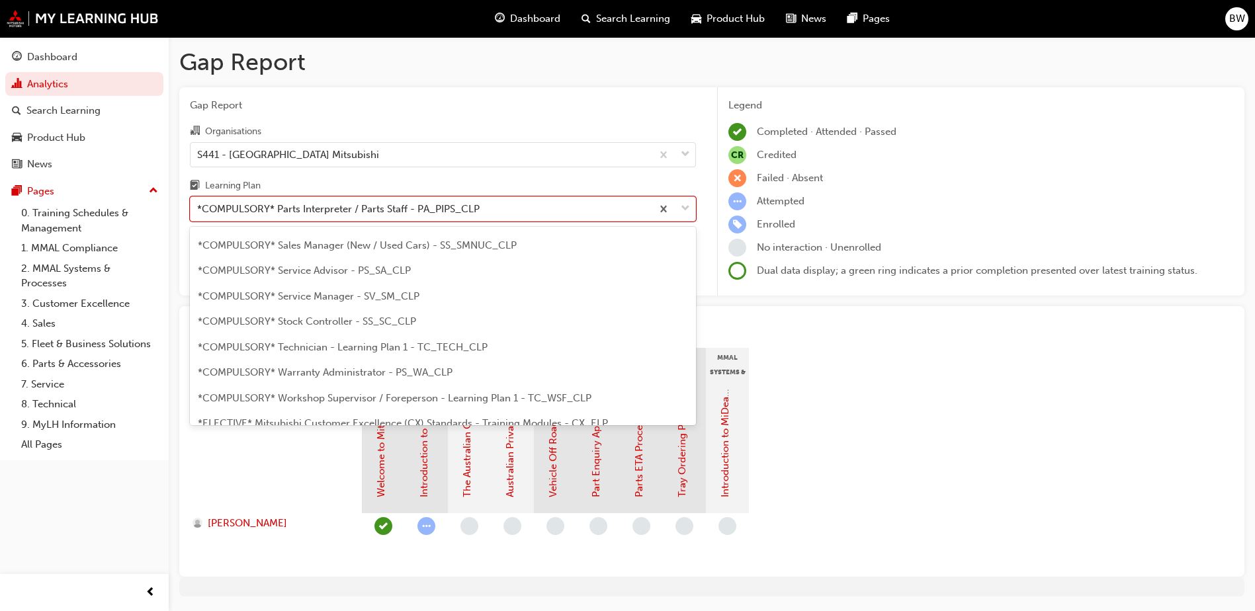
scroll to position [450, 0]
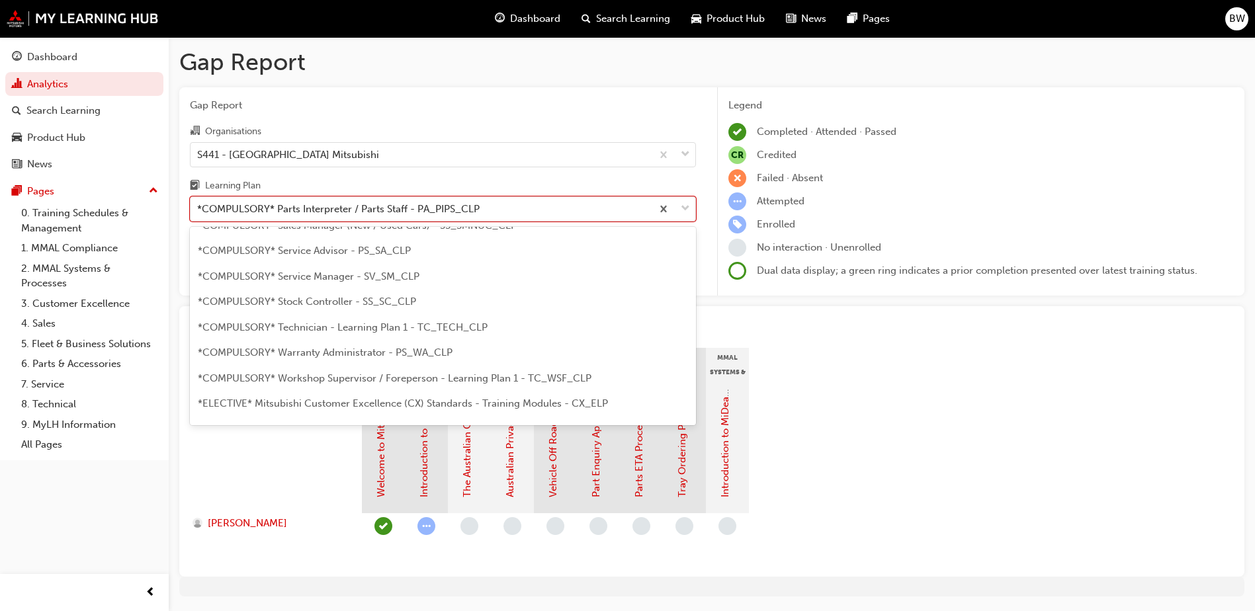
click at [402, 327] on span "*COMPULSORY* Technician - Learning Plan 1 - TC_TECH_CLP" at bounding box center [343, 328] width 290 height 12
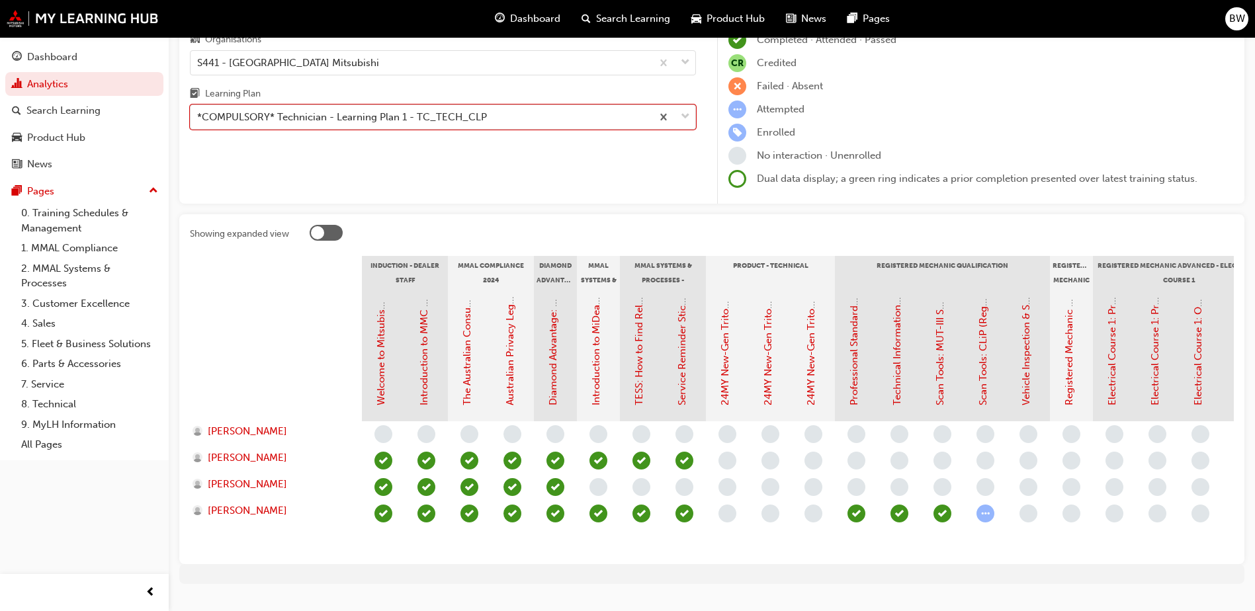
scroll to position [63, 0]
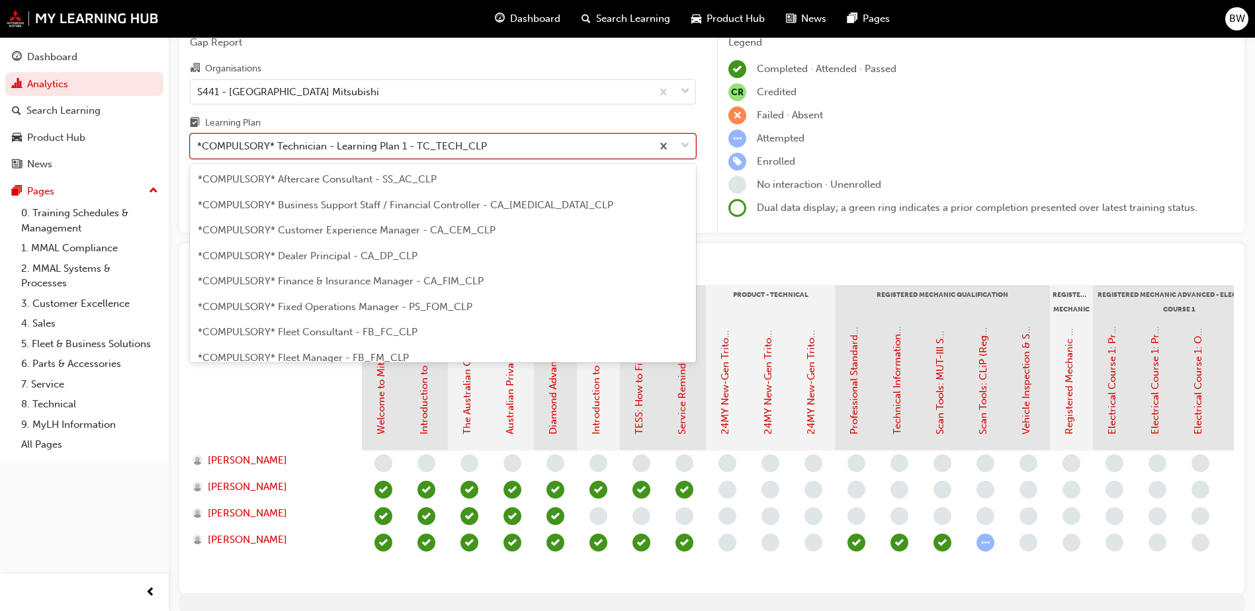
click at [393, 151] on div "*COMPULSORY* Technician - Learning Plan 1 - TC_TECH_CLP" at bounding box center [342, 146] width 290 height 15
click at [198, 151] on input "Learning Plan option *COMPULSORY* Technician - Learning Plan 1 - TC_TECH_CLP, s…" at bounding box center [197, 145] width 1 height 11
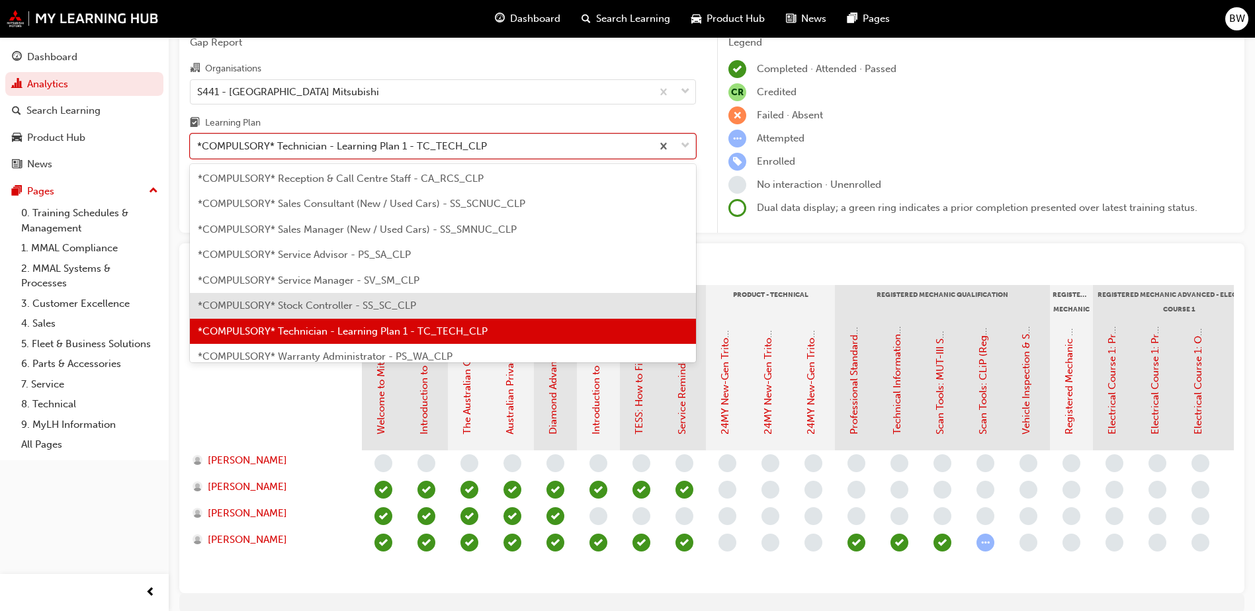
scroll to position [317, 0]
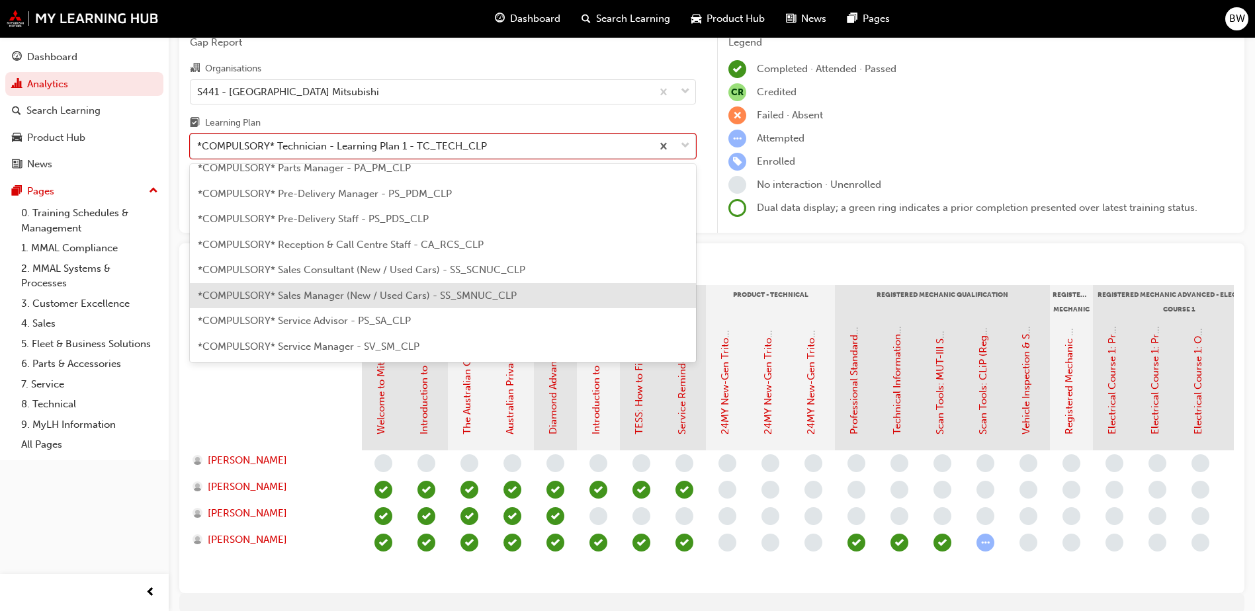
click at [397, 297] on span "*COMPULSORY* Sales Manager (New / Used Cars) - SS_SMNUC_CLP" at bounding box center [357, 296] width 319 height 12
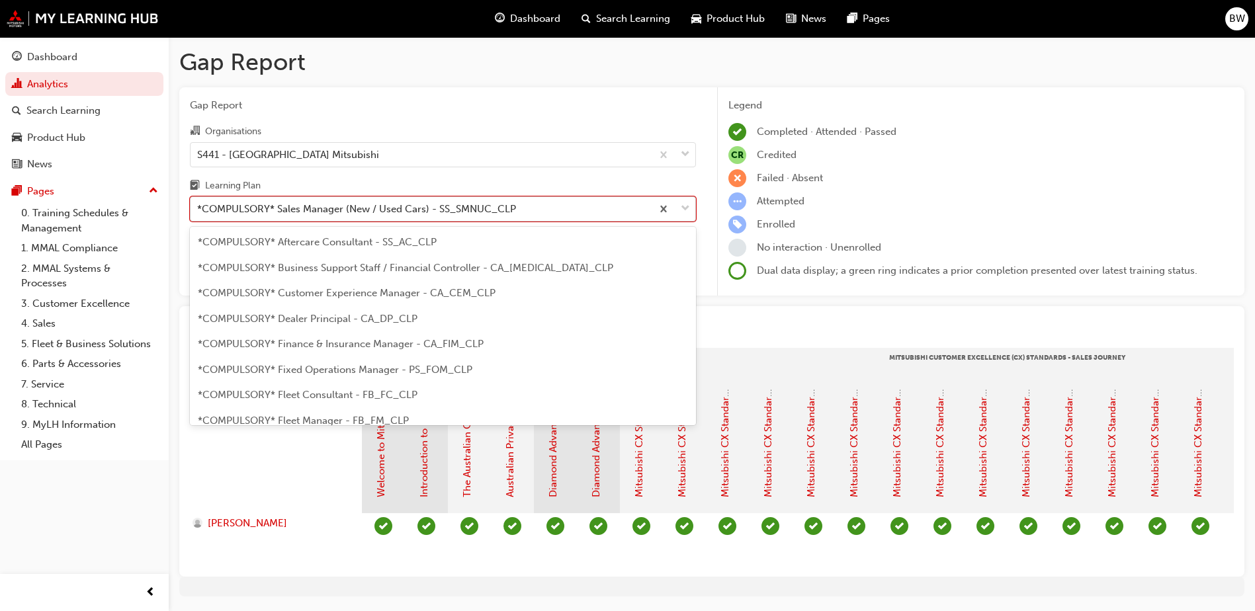
click at [341, 212] on div "*COMPULSORY* Sales Manager (New / Used Cars) - SS_SMNUC_CLP" at bounding box center [356, 209] width 319 height 15
click at [198, 212] on input "Learning Plan option *COMPULSORY* Sales Manager (New / Used Cars) - SS_SMNUC_CL…" at bounding box center [197, 208] width 1 height 11
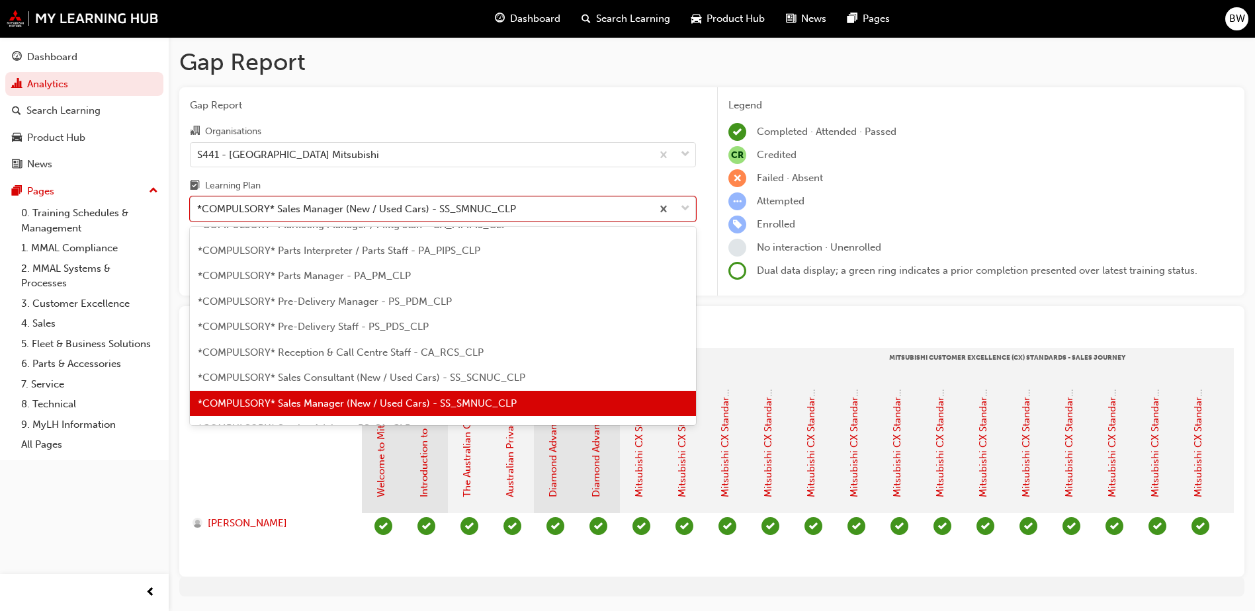
click at [341, 353] on span "*COMPULSORY* Reception & Call Centre Staff - CA_RCS_CLP" at bounding box center [341, 353] width 286 height 12
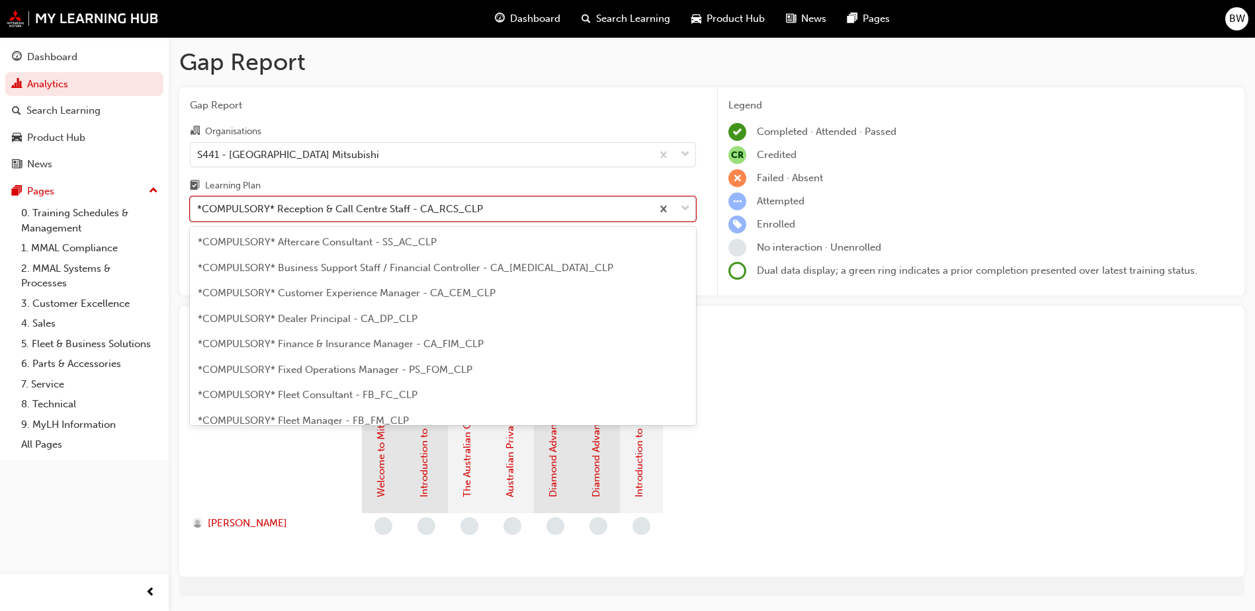
click at [419, 210] on div "*COMPULSORY* Reception & Call Centre Staff - CA_RCS_CLP" at bounding box center [340, 209] width 286 height 15
click at [198, 210] on input "Learning Plan option *COMPULSORY* Reception & Call Centre Staff - CA_RCS_CLP, s…" at bounding box center [197, 208] width 1 height 11
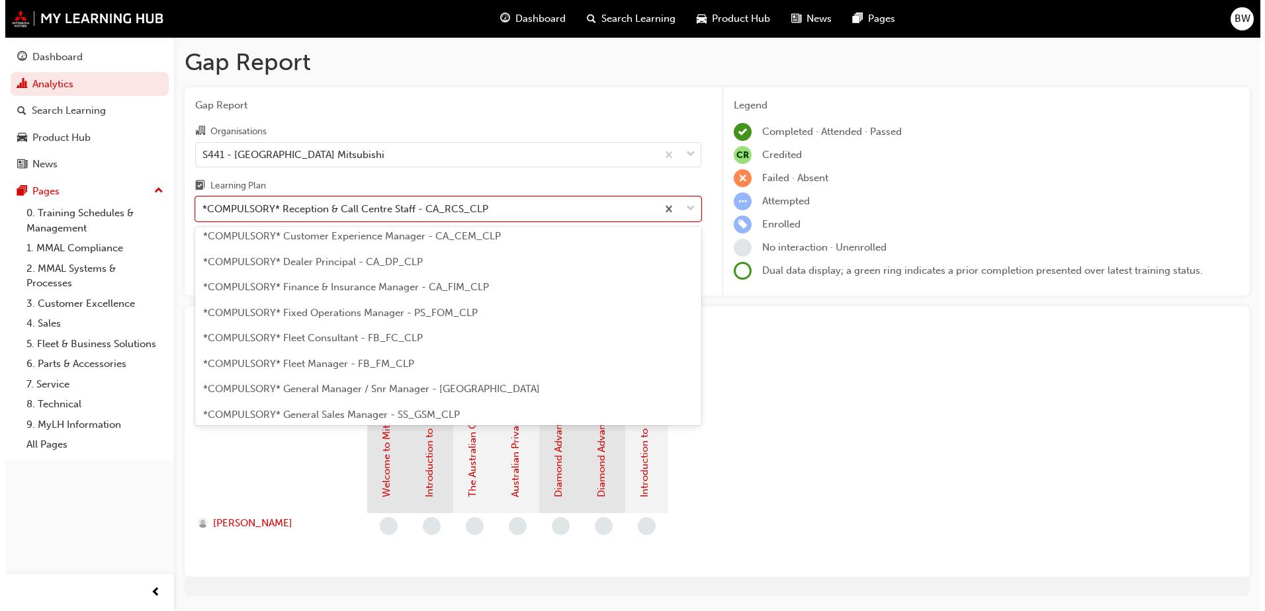
scroll to position [89, 0]
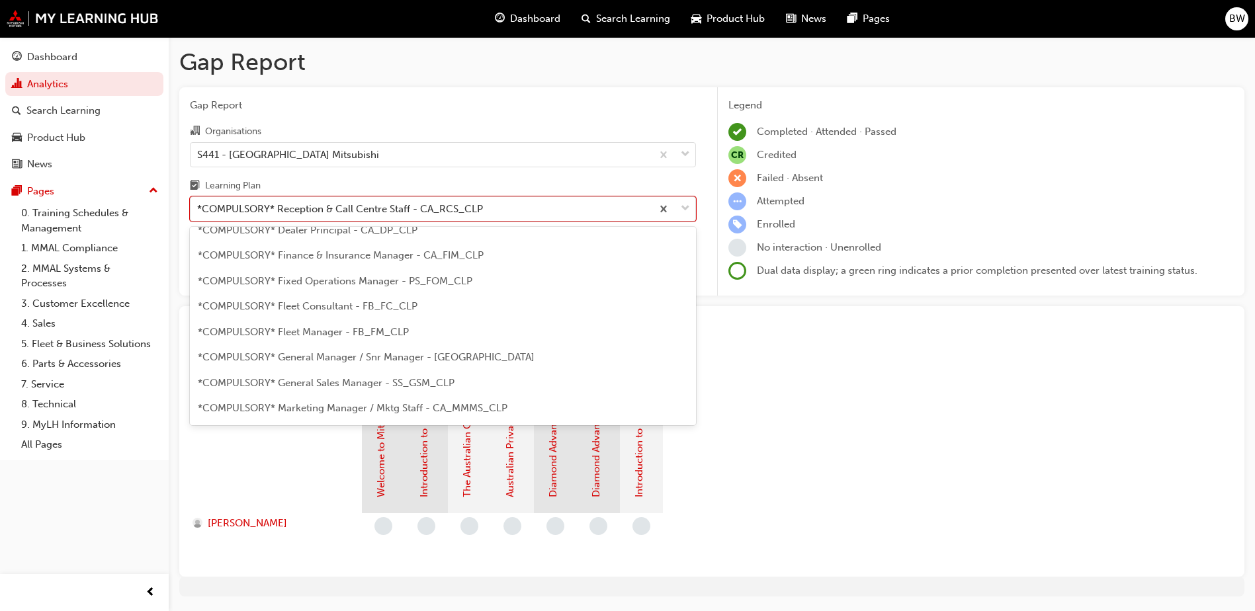
click at [313, 335] on span "*COMPULSORY* Fleet Manager - FB_FM_CLP" at bounding box center [303, 332] width 211 height 12
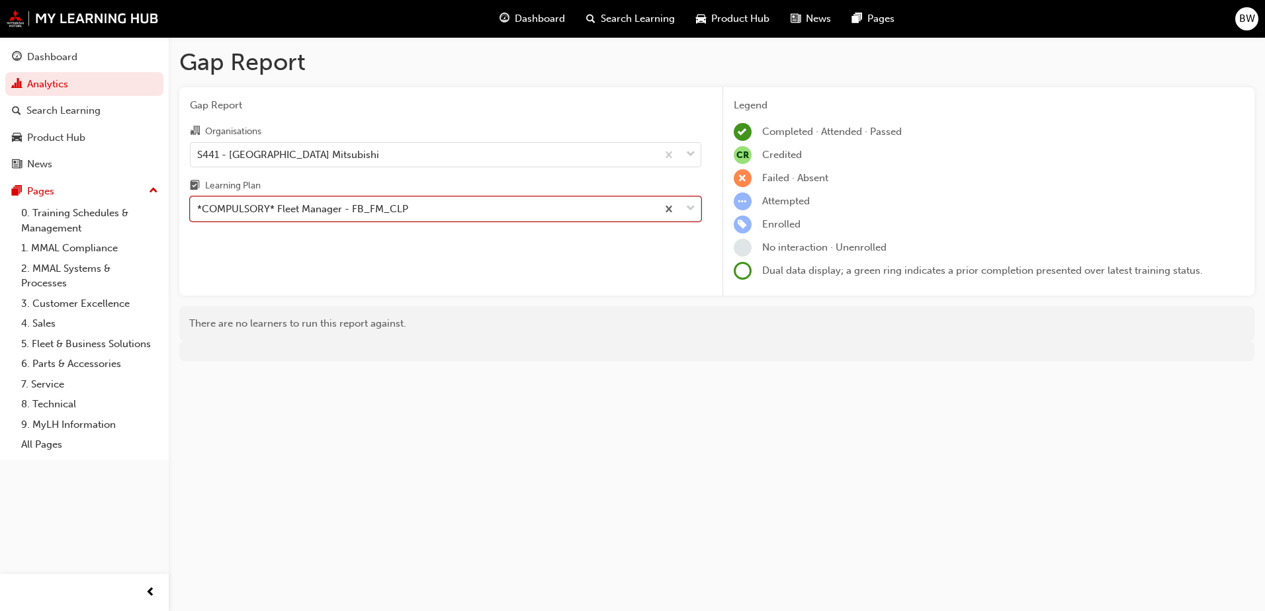
click at [410, 208] on div "*COMPULSORY* Fleet Manager - FB_FM_CLP" at bounding box center [424, 209] width 466 height 23
click at [198, 208] on input "Learning Plan option *COMPULSORY* Fleet Manager - FB_FM_CLP, selected. 0 result…" at bounding box center [197, 208] width 1 height 11
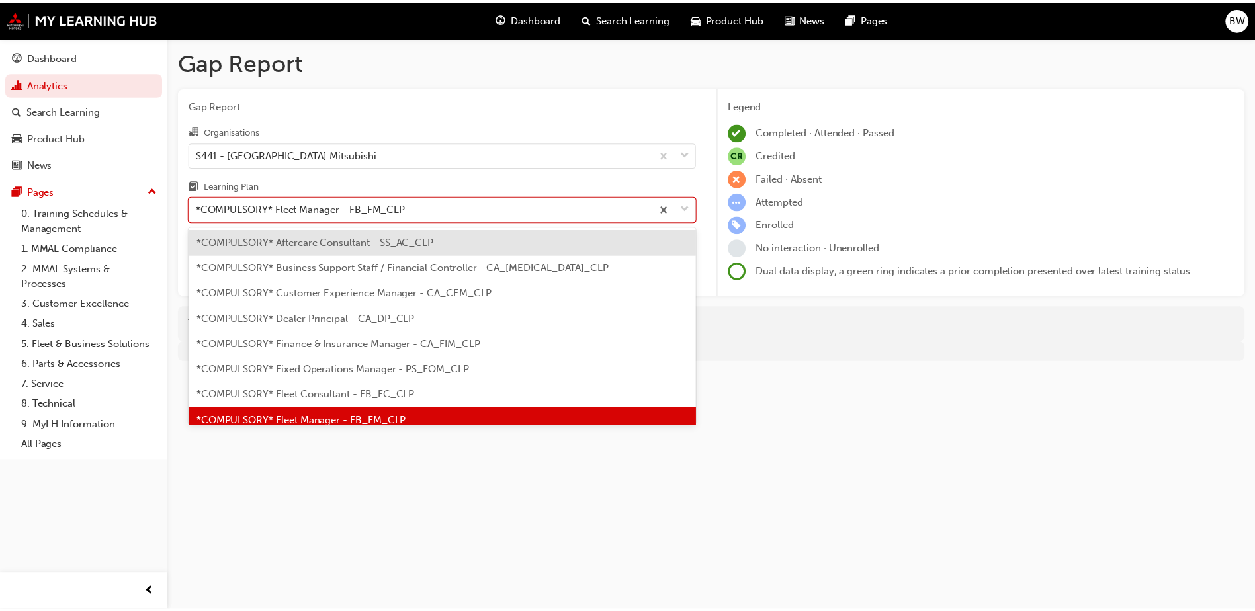
scroll to position [17, 0]
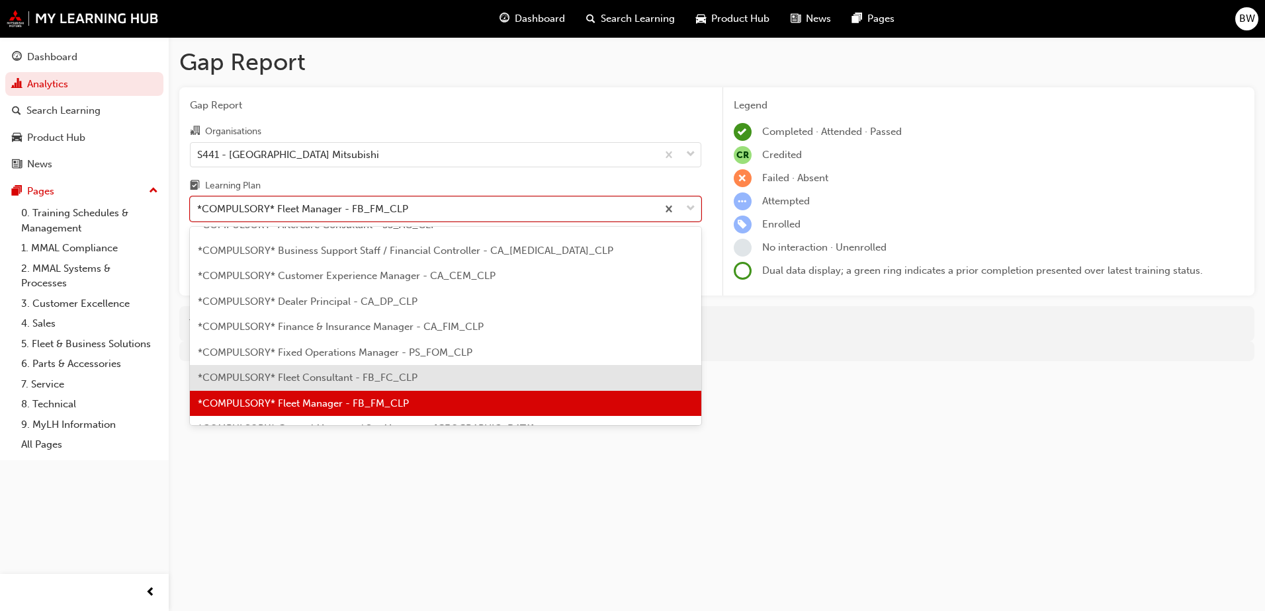
click at [338, 376] on span "*COMPULSORY* Fleet Consultant - FB_FC_CLP" at bounding box center [308, 378] width 220 height 12
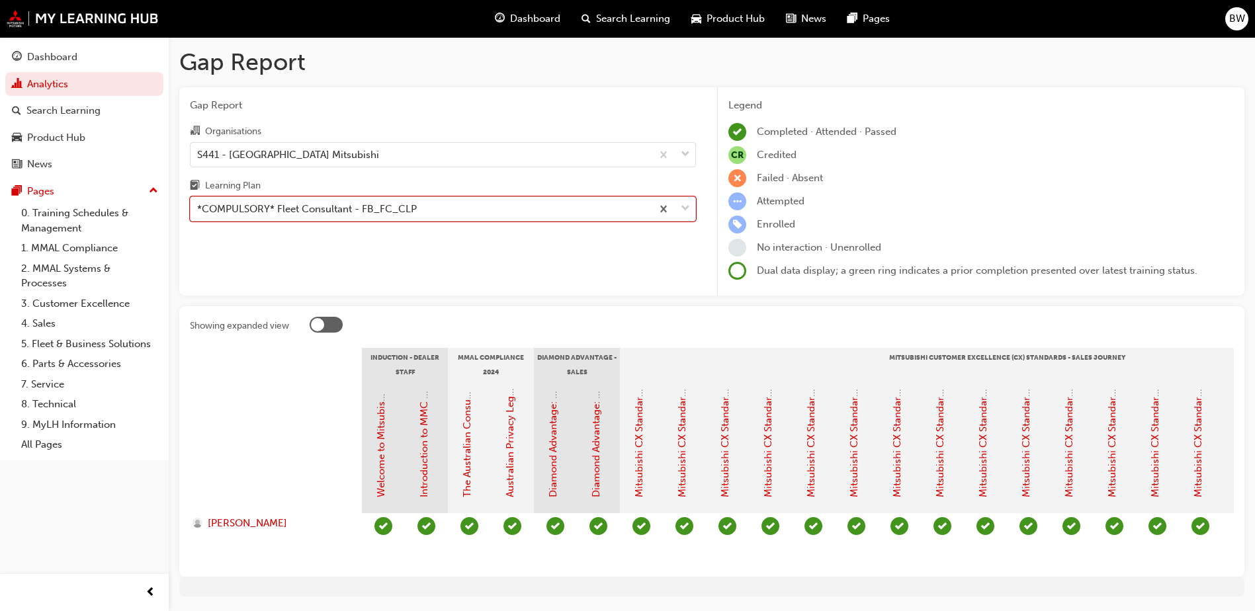
click at [329, 212] on div "*COMPULSORY* Fleet Consultant - FB_FC_CLP" at bounding box center [307, 209] width 220 height 15
click at [198, 212] on input "Learning Plan option *COMPULSORY* Fleet Consultant - FB_FC_CLP, selected. 0 res…" at bounding box center [197, 208] width 1 height 11
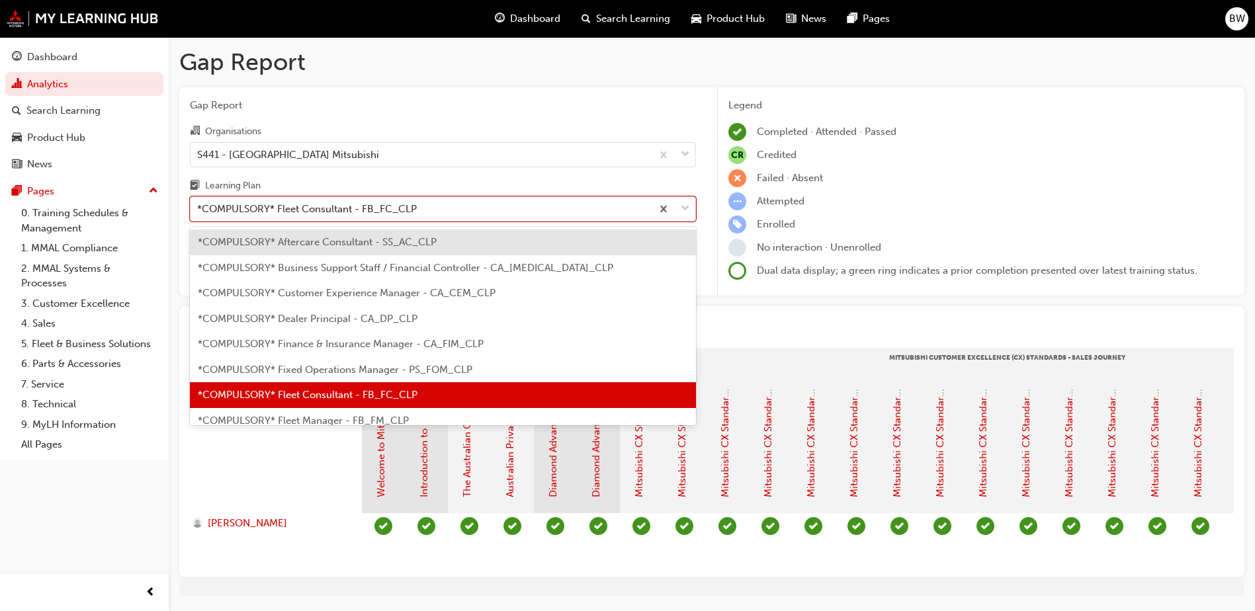
click at [336, 367] on span "*COMPULSORY* Fixed Operations Manager - PS_FOM_CLP" at bounding box center [335, 370] width 275 height 12
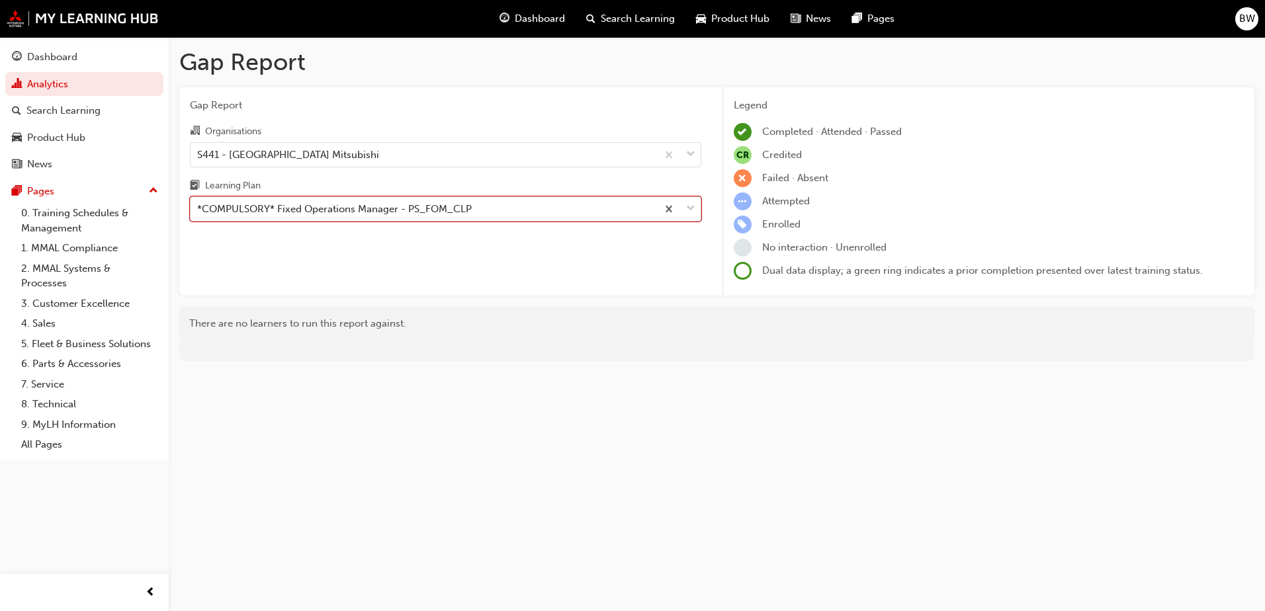
click at [372, 206] on div "*COMPULSORY* Fixed Operations Manager - PS_FOM_CLP" at bounding box center [334, 209] width 275 height 15
click at [198, 206] on input "Learning Plan option *COMPULSORY* Fixed Operations Manager - PS_FOM_CLP, select…" at bounding box center [197, 208] width 1 height 11
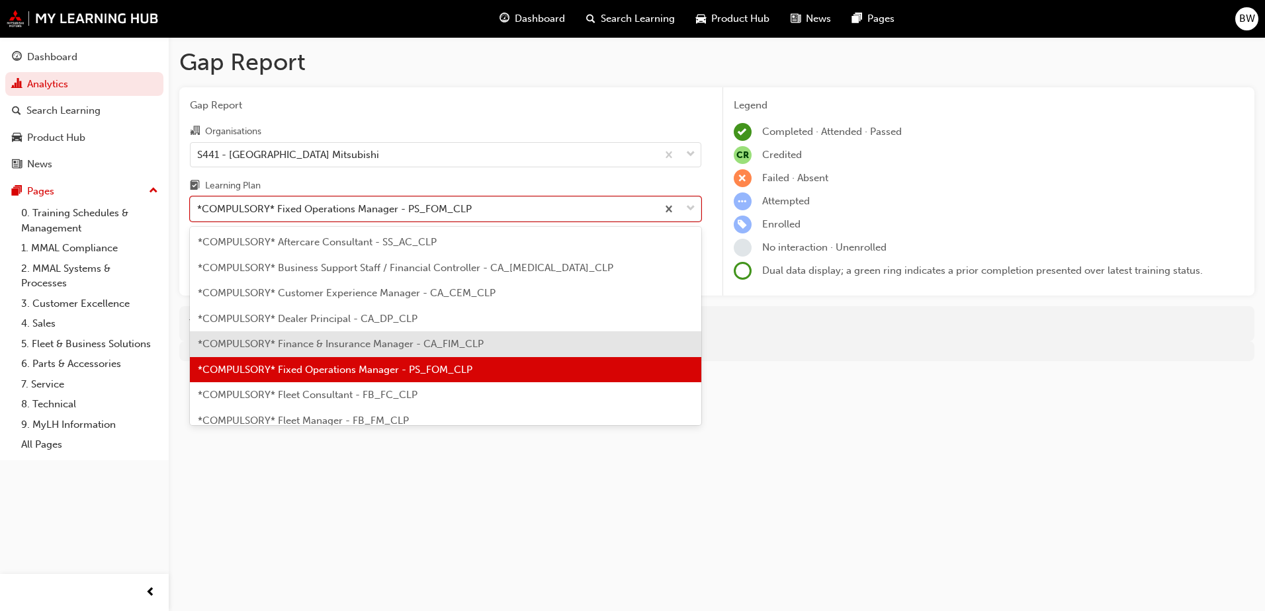
click at [347, 341] on span "*COMPULSORY* Finance & Insurance Manager - CA_FIM_CLP" at bounding box center [341, 344] width 286 height 12
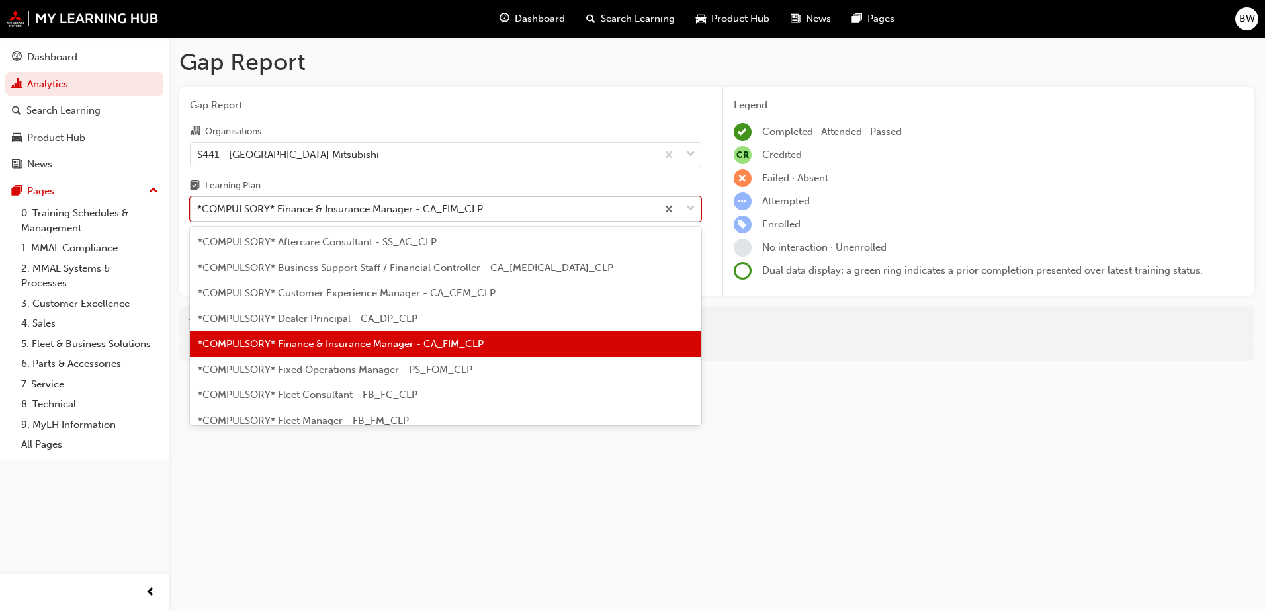
click at [374, 216] on div "*COMPULSORY* Finance & Insurance Manager - CA_FIM_CLP" at bounding box center [340, 209] width 286 height 15
click at [198, 214] on input "Learning Plan option *COMPULSORY* Finance & Insurance Manager - [GEOGRAPHIC_DAT…" at bounding box center [197, 208] width 1 height 11
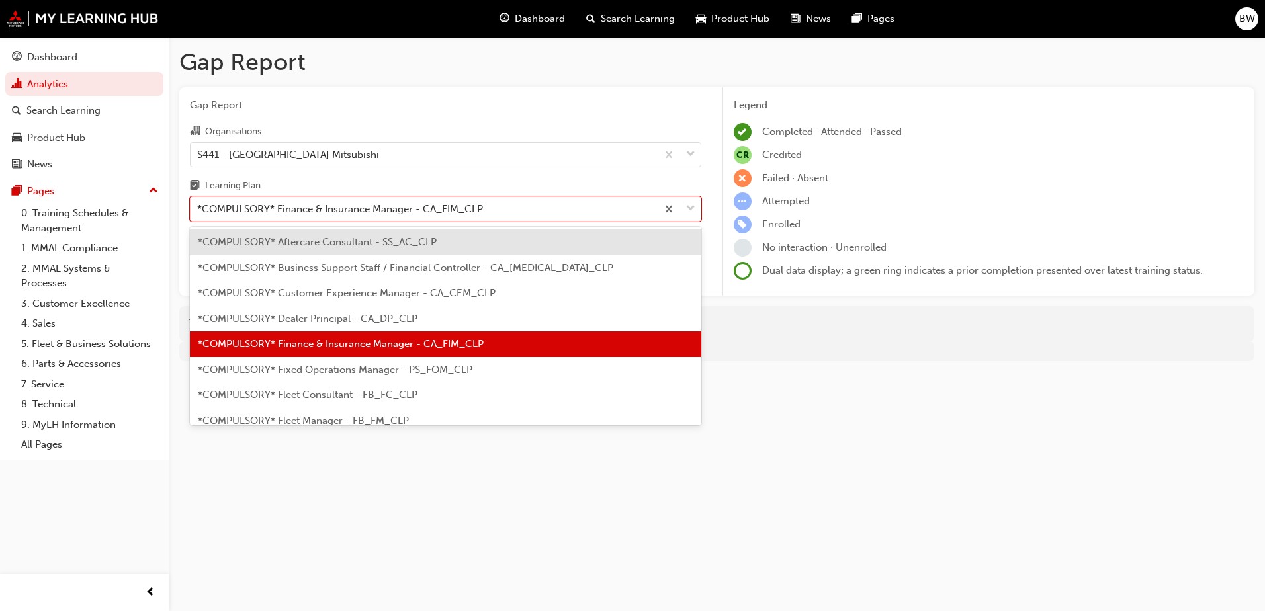
click at [350, 315] on span "*COMPULSORY* Dealer Principal - CA_DP_CLP" at bounding box center [308, 319] width 220 height 12
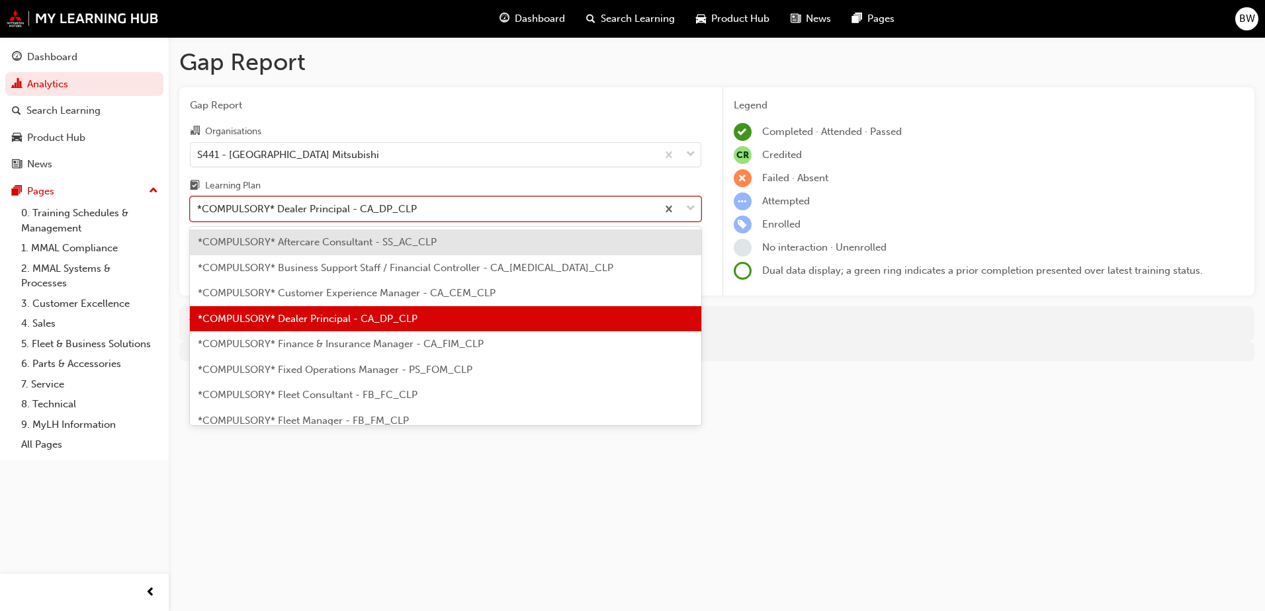
click at [376, 204] on div "*COMPULSORY* Dealer Principal - CA_DP_CLP" at bounding box center [307, 209] width 220 height 15
click at [198, 204] on input "Learning Plan option *COMPULSORY* Dealer Principal - CA_DP_CLP, selected. optio…" at bounding box center [197, 208] width 1 height 11
click at [327, 296] on span "*COMPULSORY* Customer Experience Manager - CA_CEM_CLP" at bounding box center [347, 293] width 298 height 12
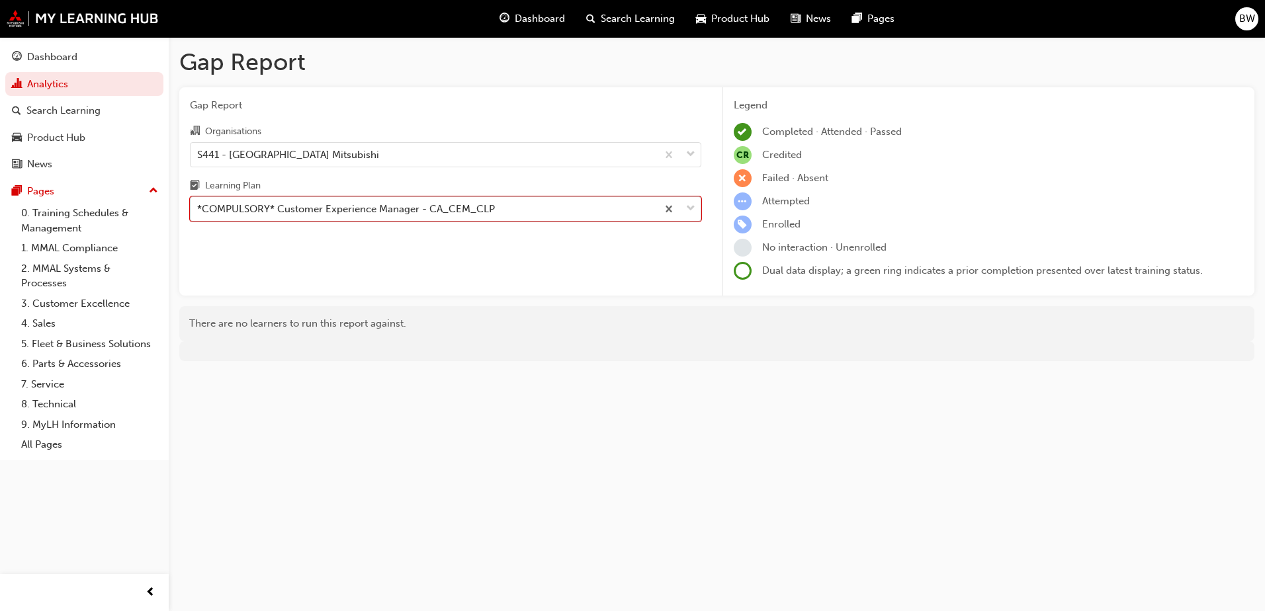
click at [359, 205] on div "*COMPULSORY* Customer Experience Manager - CA_CEM_CLP" at bounding box center [346, 209] width 298 height 15
click at [198, 205] on input "Learning Plan option *COMPULSORY* Customer Experience Manager - CA_CEM_CLP, sel…" at bounding box center [197, 208] width 1 height 11
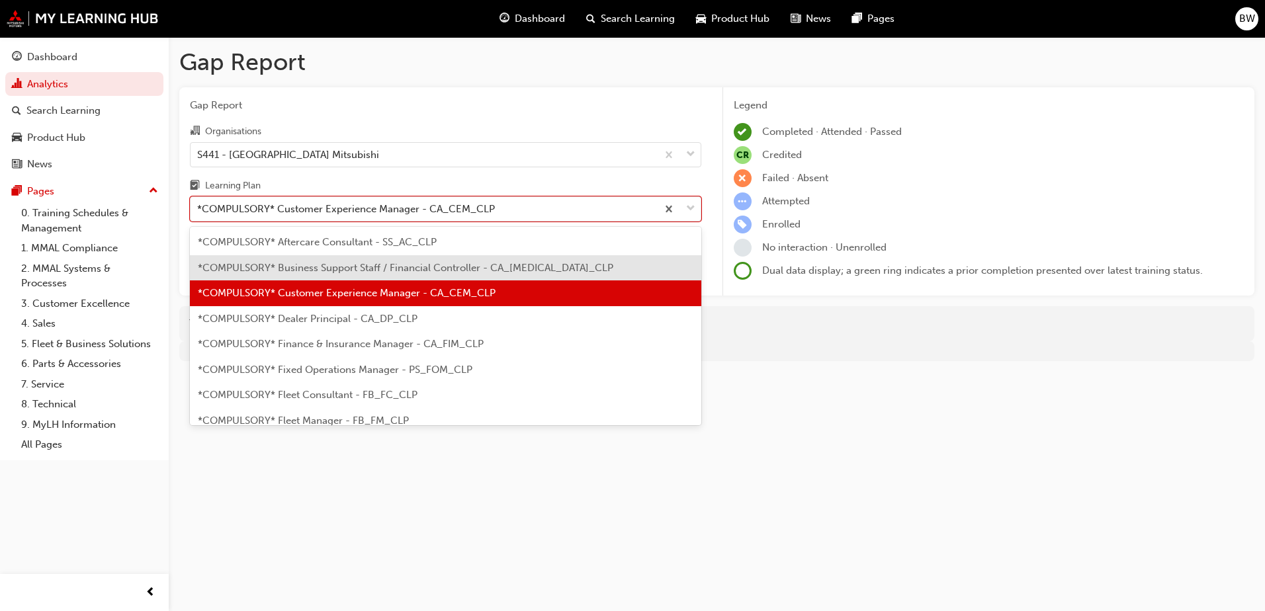
click at [349, 268] on span "*COMPULSORY* Business Support Staff / Financial Controller - CA_[MEDICAL_DATA]_…" at bounding box center [405, 268] width 415 height 12
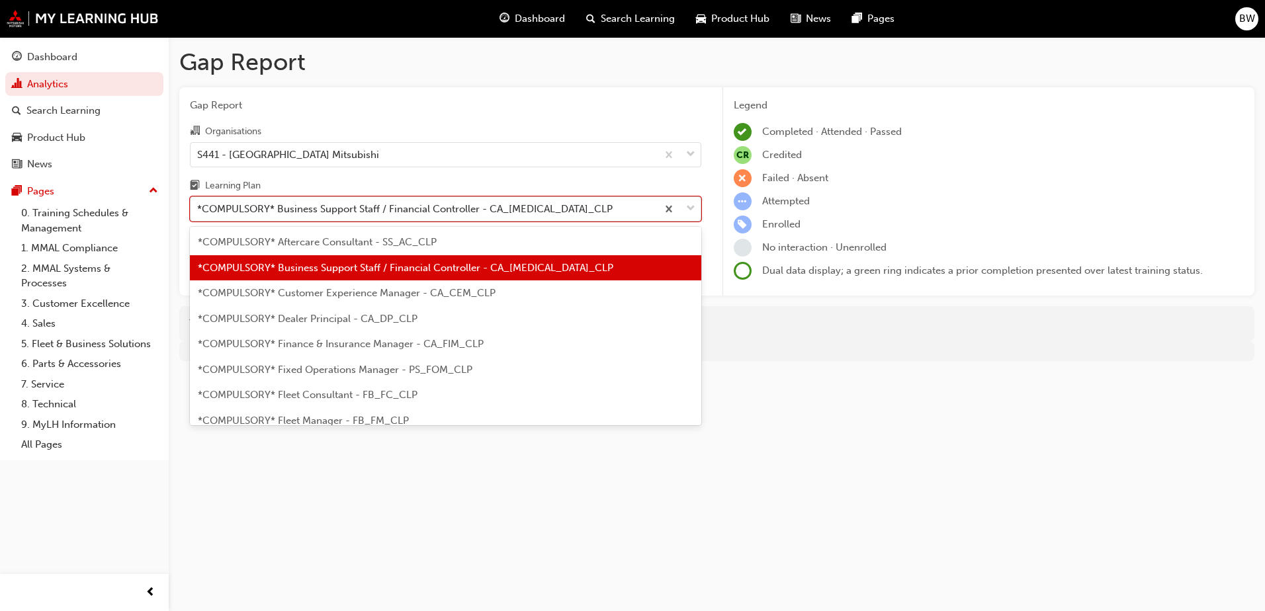
click at [361, 210] on div "*COMPULSORY* Business Support Staff / Financial Controller - CA_[MEDICAL_DATA]_…" at bounding box center [404, 209] width 415 height 15
click at [198, 210] on input "Learning Plan option *COMPULSORY* Business Support Staff / Financial Controller…" at bounding box center [197, 208] width 1 height 11
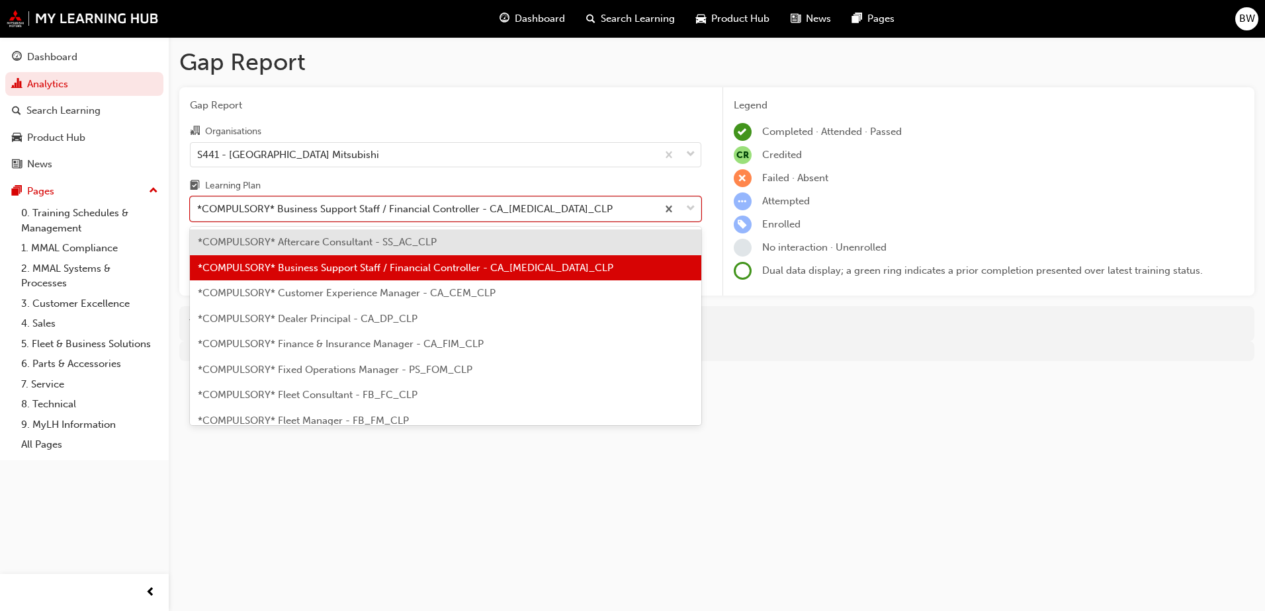
click at [346, 247] on span "*COMPULSORY* Aftercare Consultant - SS_AC_CLP" at bounding box center [317, 242] width 239 height 12
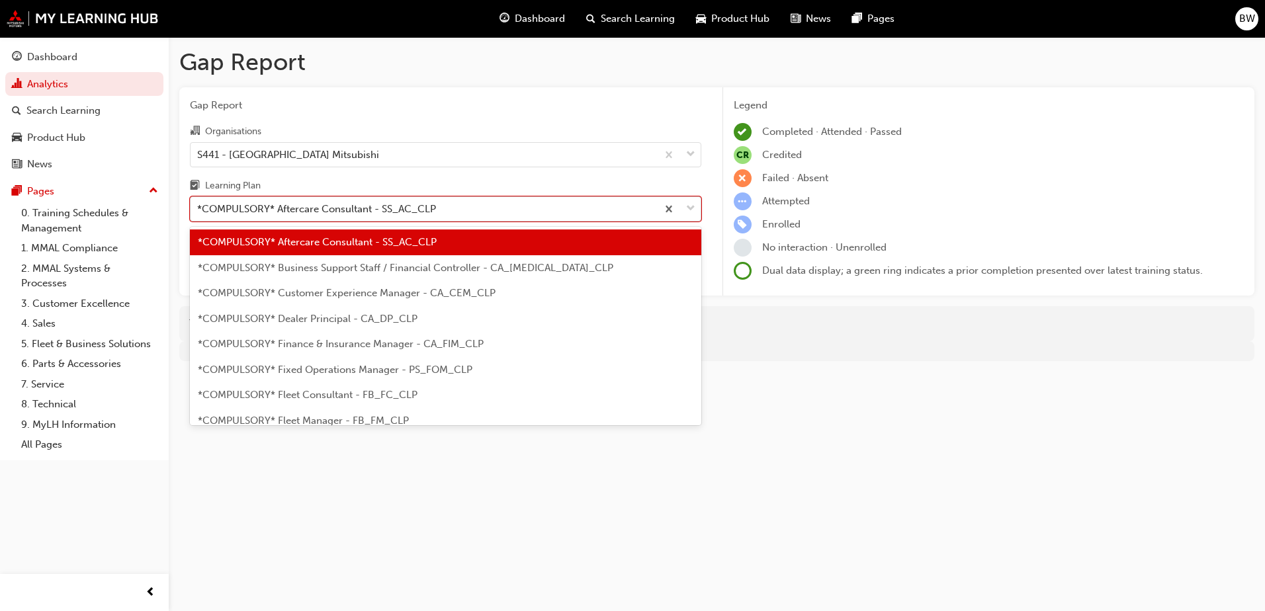
click at [403, 202] on div "*COMPULSORY* Aftercare Consultant - SS_AC_CLP" at bounding box center [316, 209] width 239 height 15
click at [198, 203] on input "Learning Plan option *COMPULSORY* Aftercare Consultant - SS_AC_CLP, selected. o…" at bounding box center [197, 208] width 1 height 11
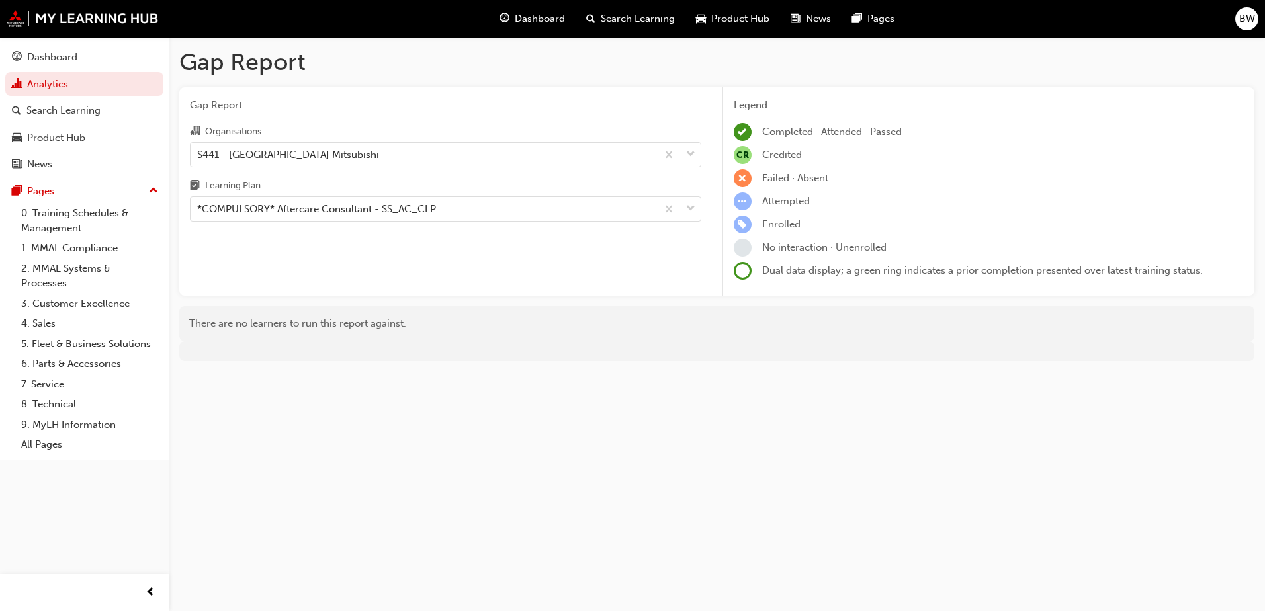
click at [519, 112] on span "Gap Report" at bounding box center [445, 105] width 511 height 15
